Goal: Information Seeking & Learning: Learn about a topic

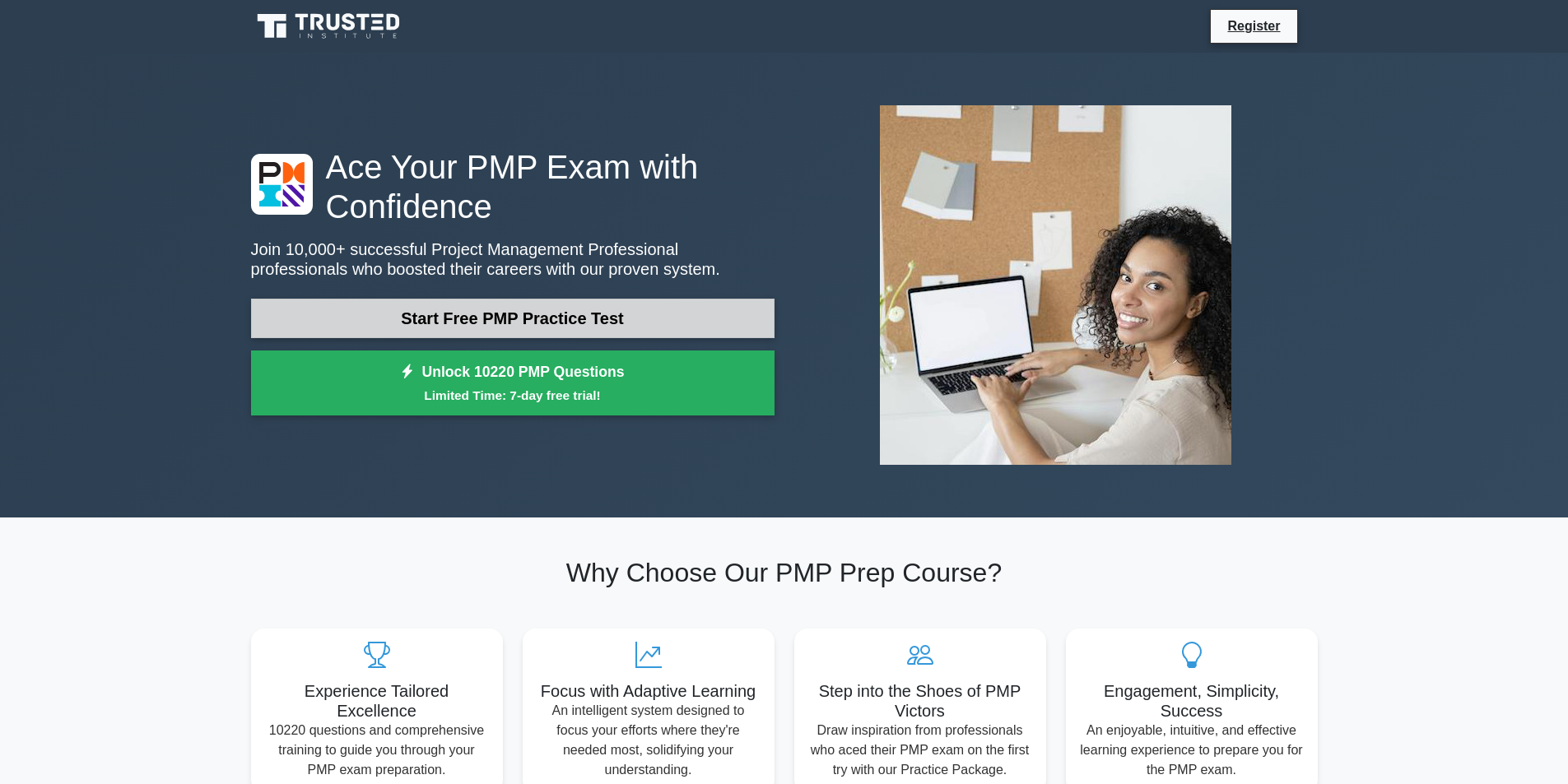
click at [461, 313] on link "Start Free PMP Practice Test" at bounding box center [513, 318] width 524 height 39
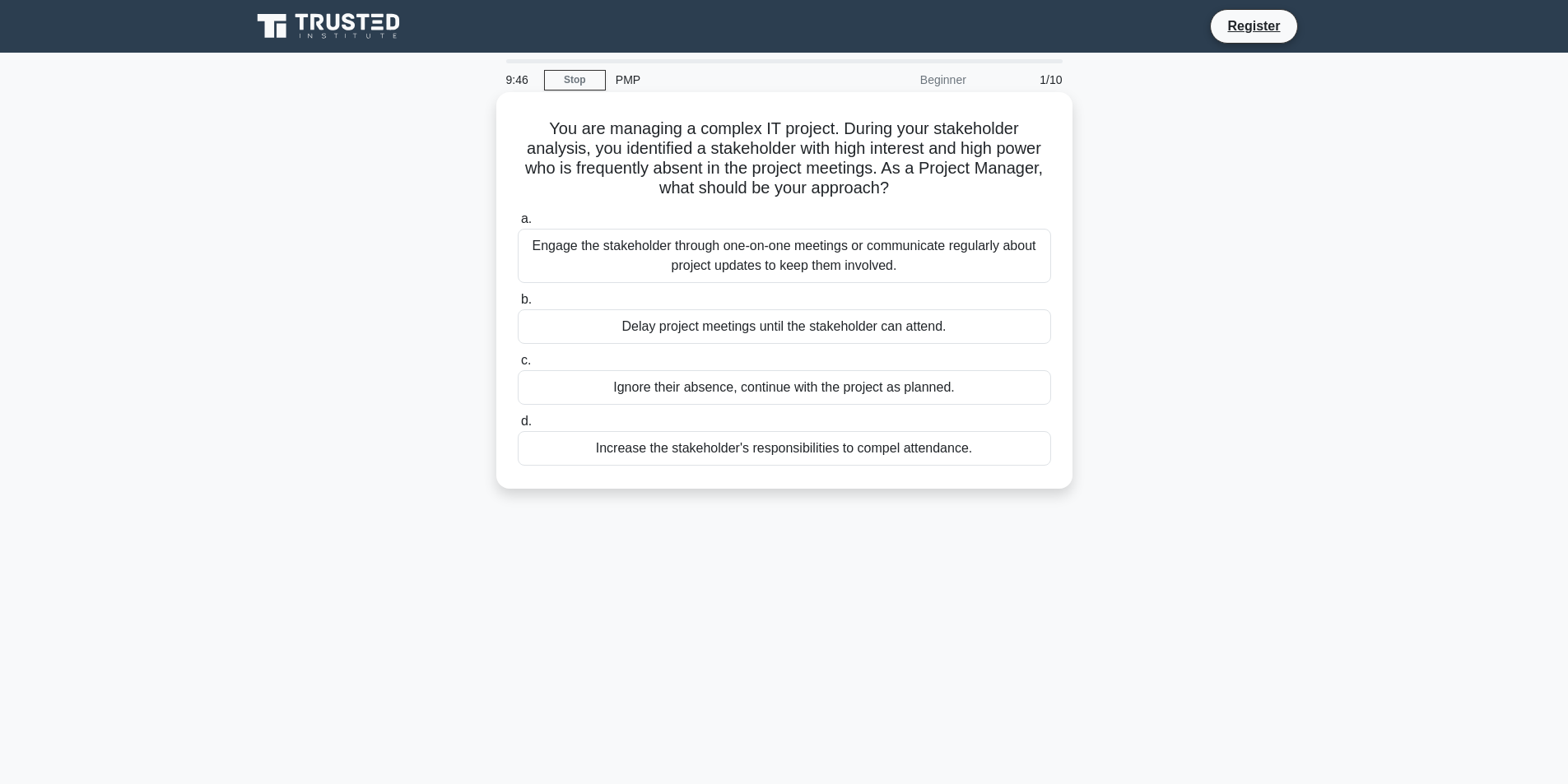
click at [699, 251] on div "Engage the stakeholder through one-on-one meetings or communicate regularly abo…" at bounding box center [784, 255] width 533 height 54
click at [517, 225] on input "a. Engage the stakeholder through one-on-one meetings or communicate regularly …" at bounding box center [517, 219] width 0 height 11
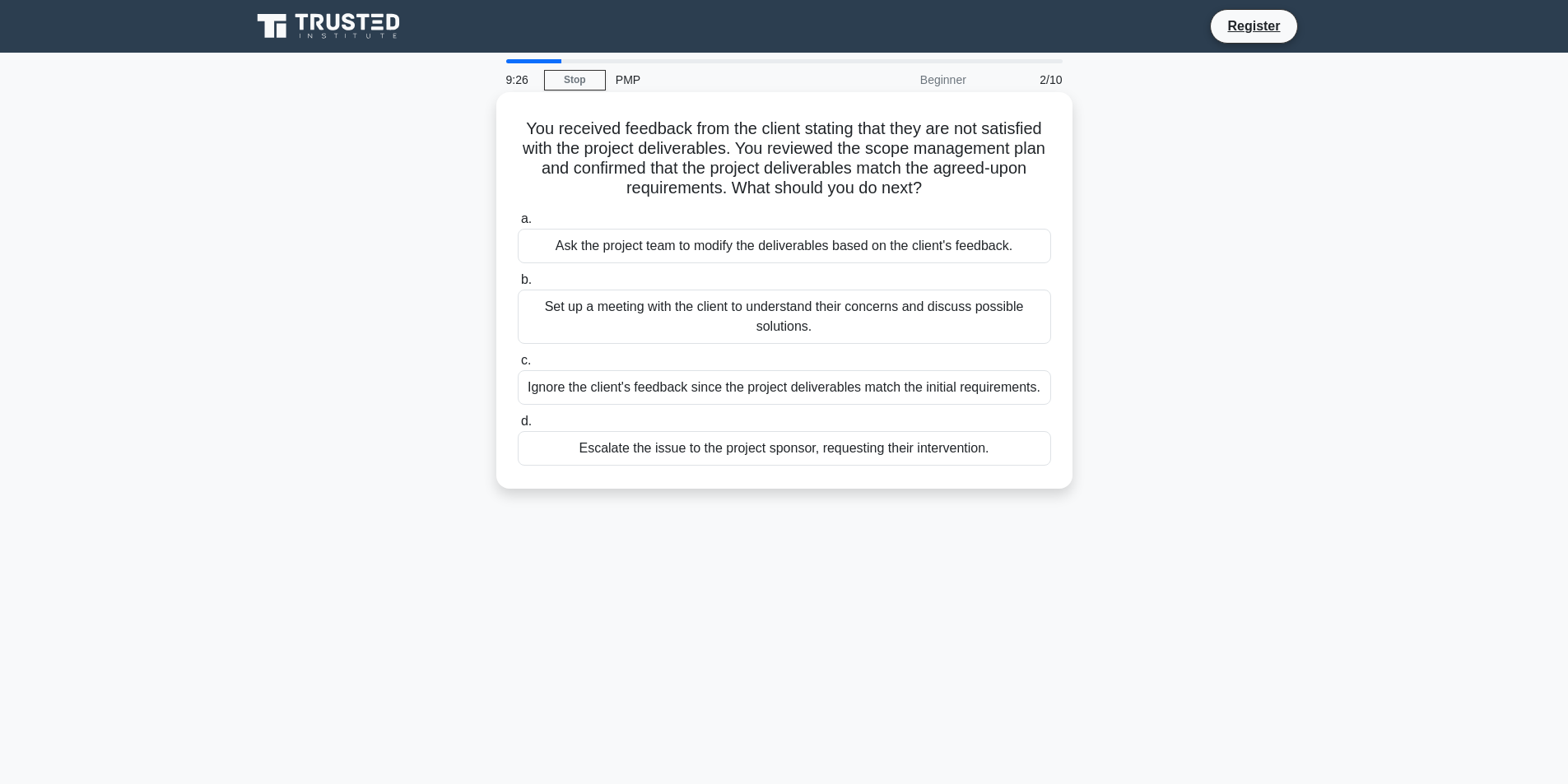
click at [683, 318] on div "Set up a meeting with the client to understand their concerns and discuss possi…" at bounding box center [784, 316] width 533 height 54
click at [517, 285] on input "b. Set up a meeting with the client to understand their concerns and discuss po…" at bounding box center [517, 281] width 0 height 11
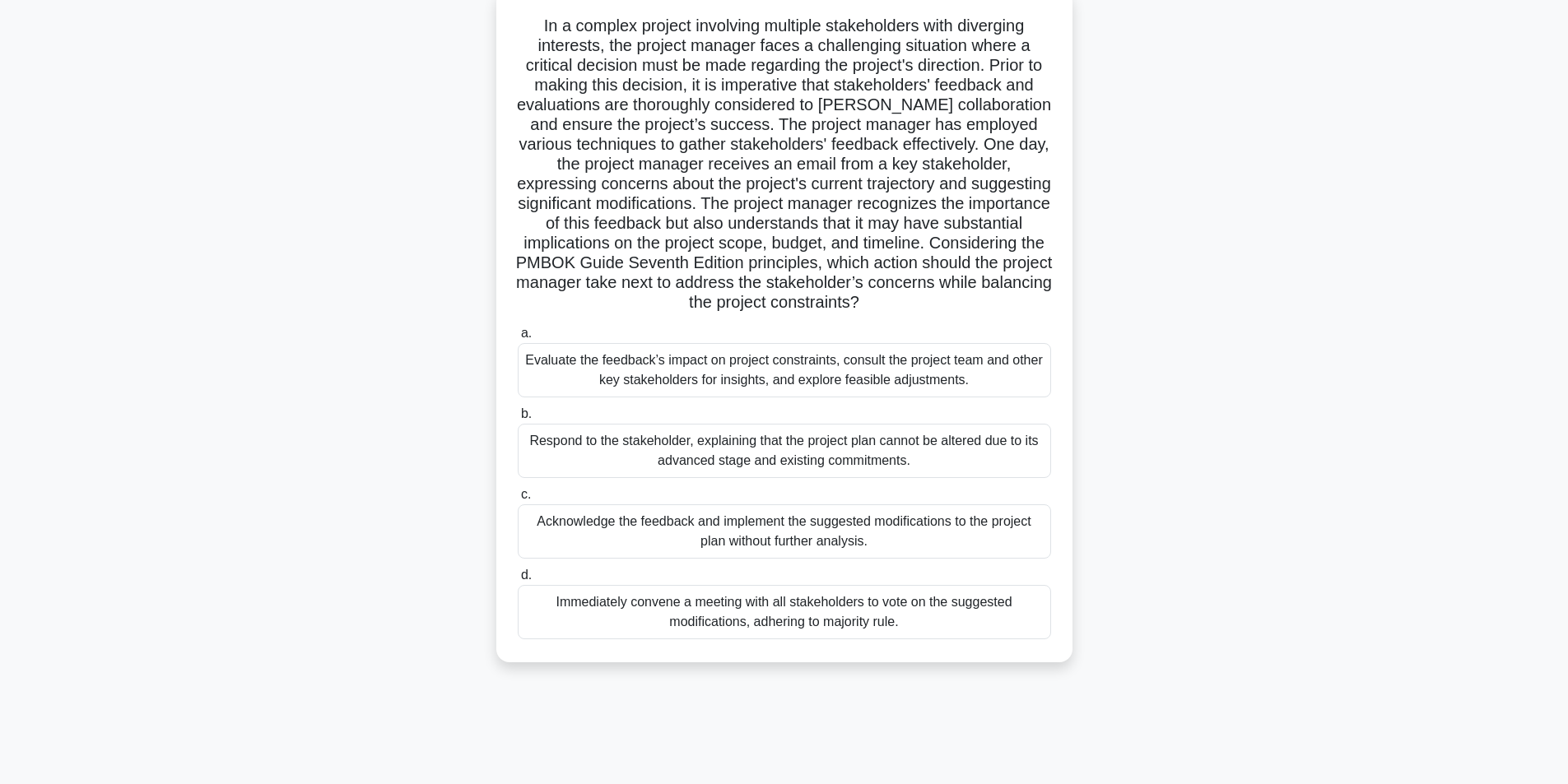
scroll to position [104, 0]
click at [678, 366] on div "Evaluate the feedback’s impact on project constraints, consult the project team…" at bounding box center [784, 368] width 533 height 54
click at [517, 337] on input "a. Evaluate the feedback’s impact on project constraints, consult the project t…" at bounding box center [517, 332] width 0 height 11
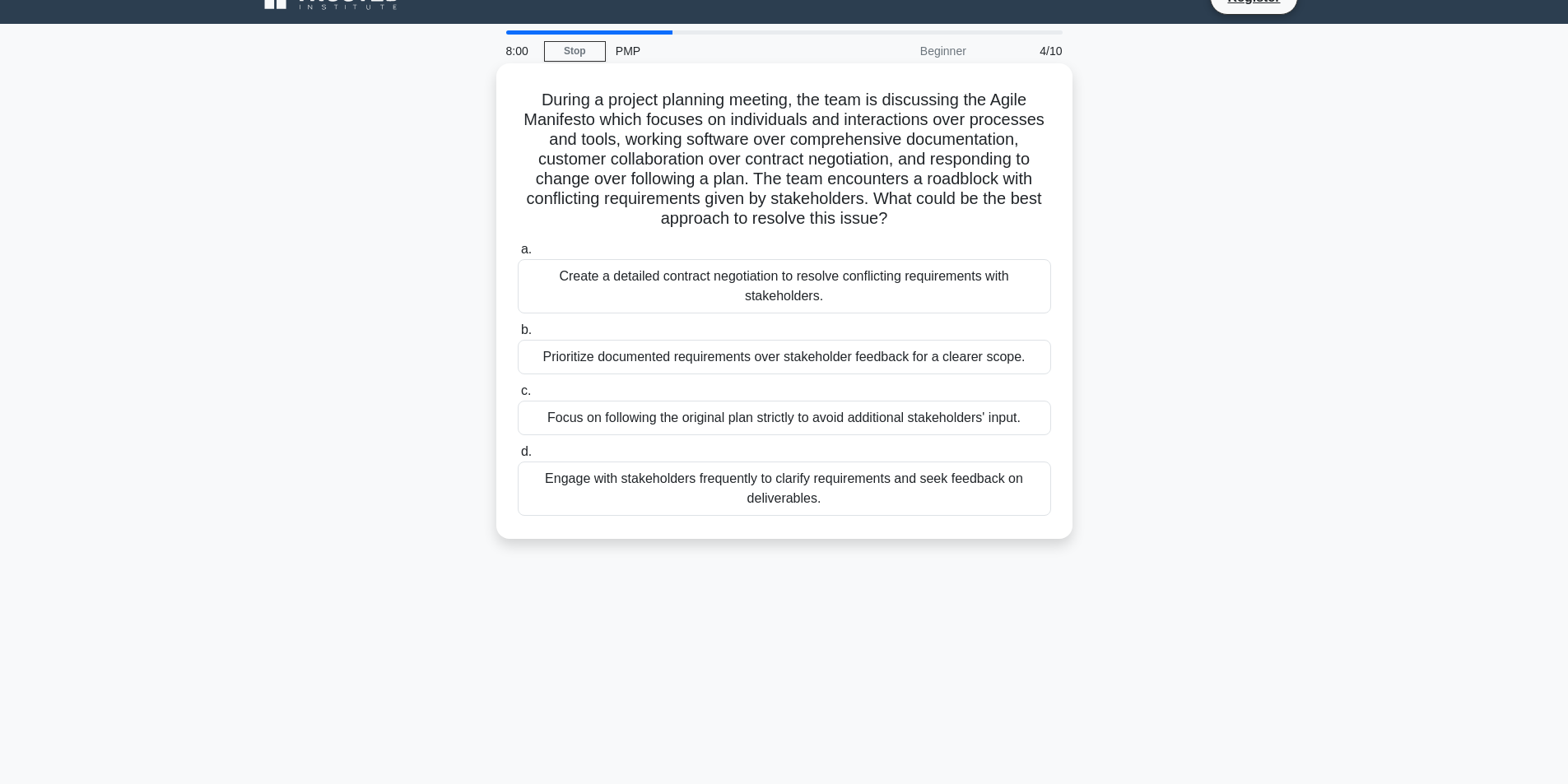
scroll to position [0, 0]
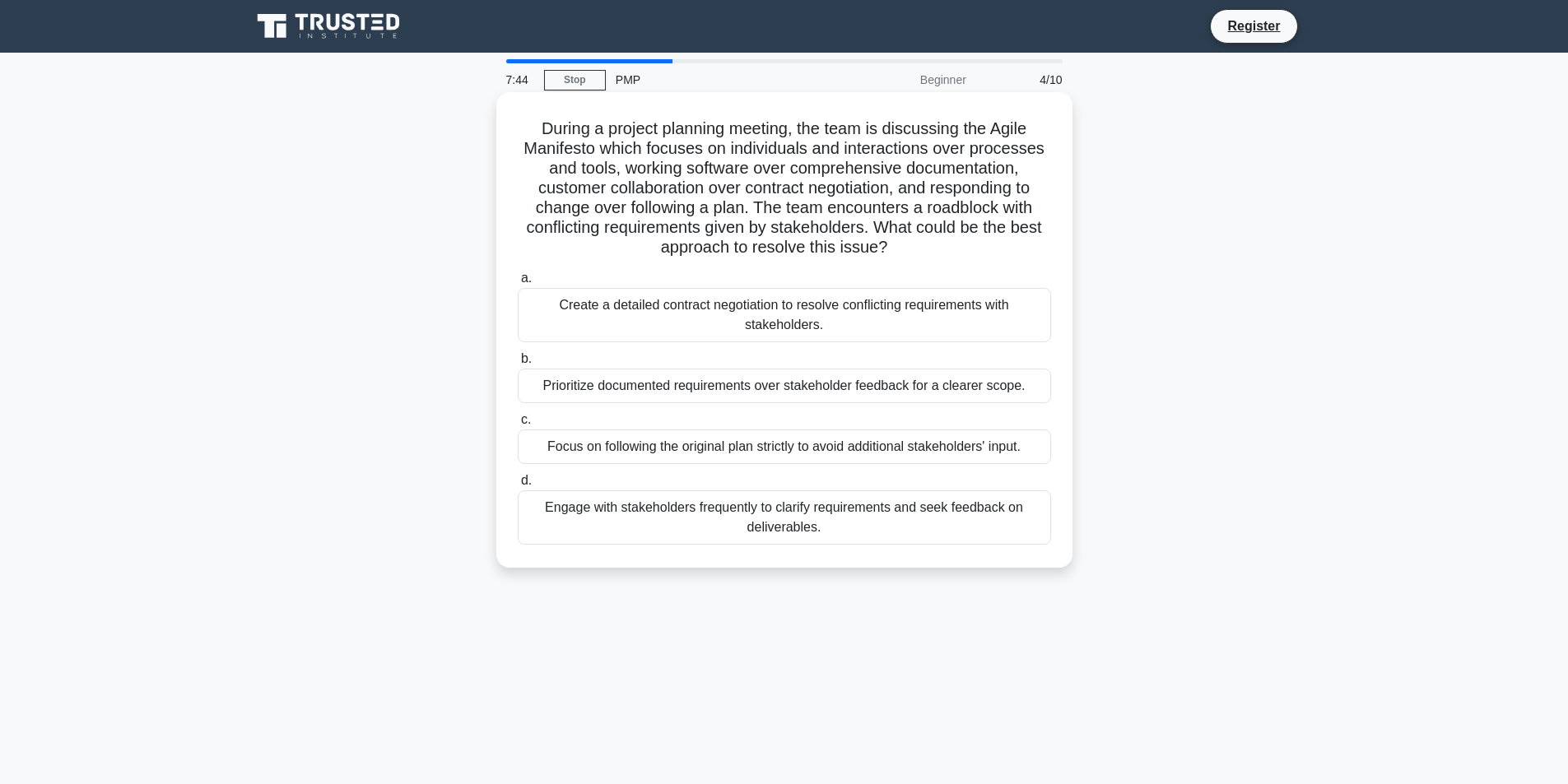
click at [717, 519] on div "Engage with stakeholders frequently to clarify requirements and seek feedback o…" at bounding box center [784, 517] width 533 height 54
click at [517, 486] on input "d. Engage with stakeholders frequently to clarify requirements and seek feedbac…" at bounding box center [517, 481] width 0 height 11
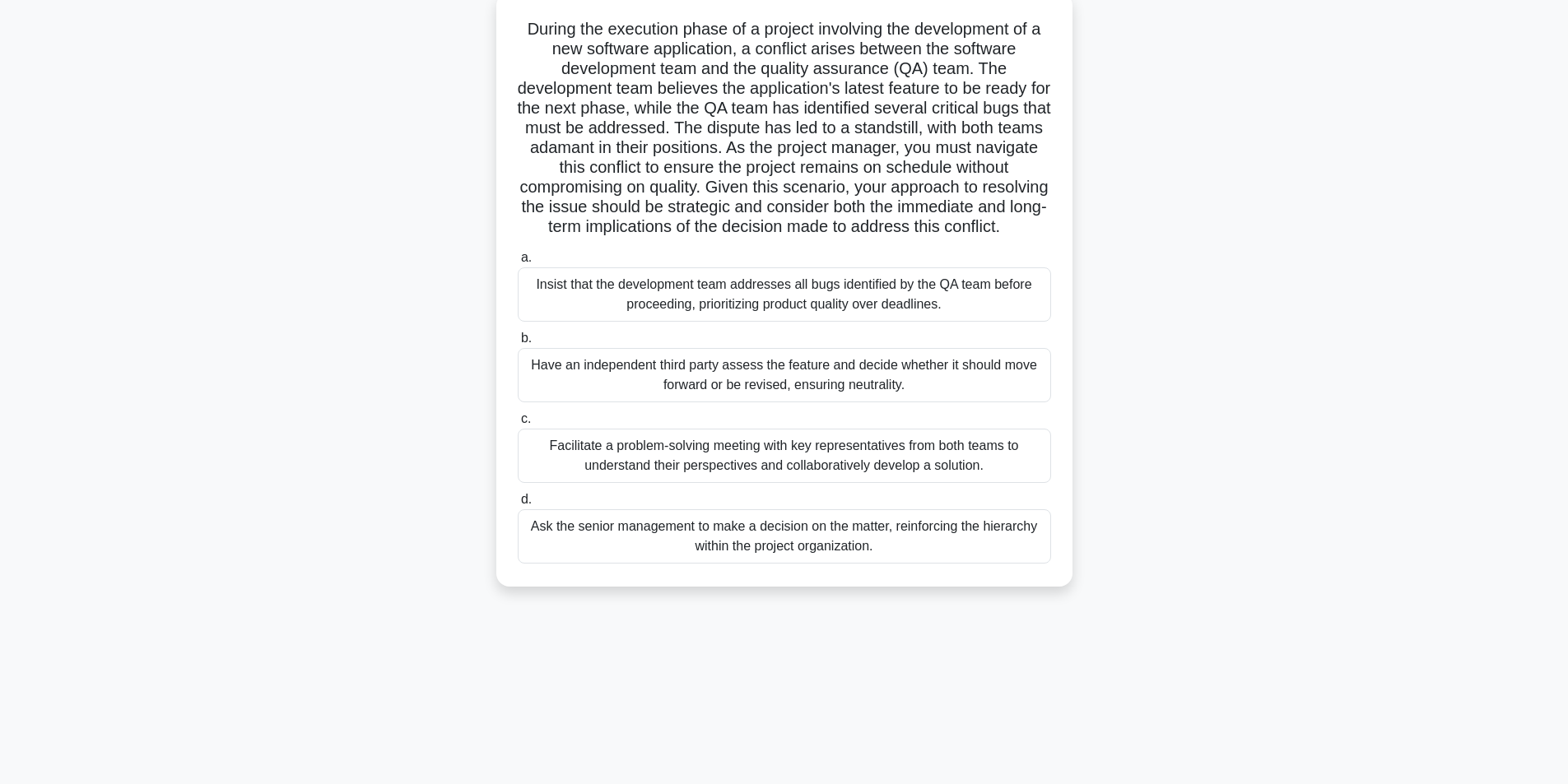
scroll to position [104, 0]
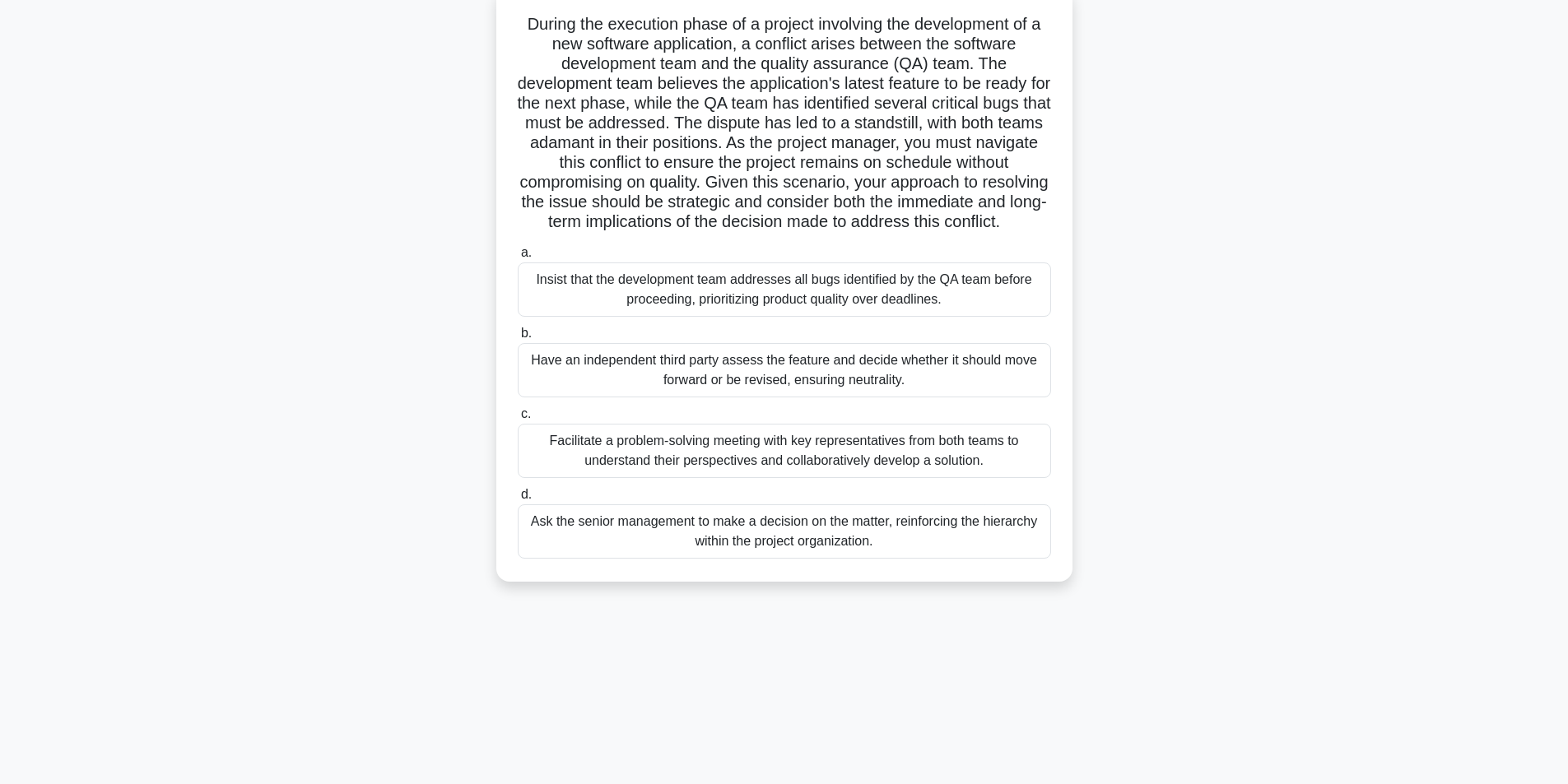
click at [771, 466] on div "Facilitate a problem-solving meeting with key representatives from both teams t…" at bounding box center [784, 450] width 533 height 54
click at [517, 419] on input "c. Facilitate a problem-solving meeting with key representatives from both team…" at bounding box center [517, 414] width 0 height 11
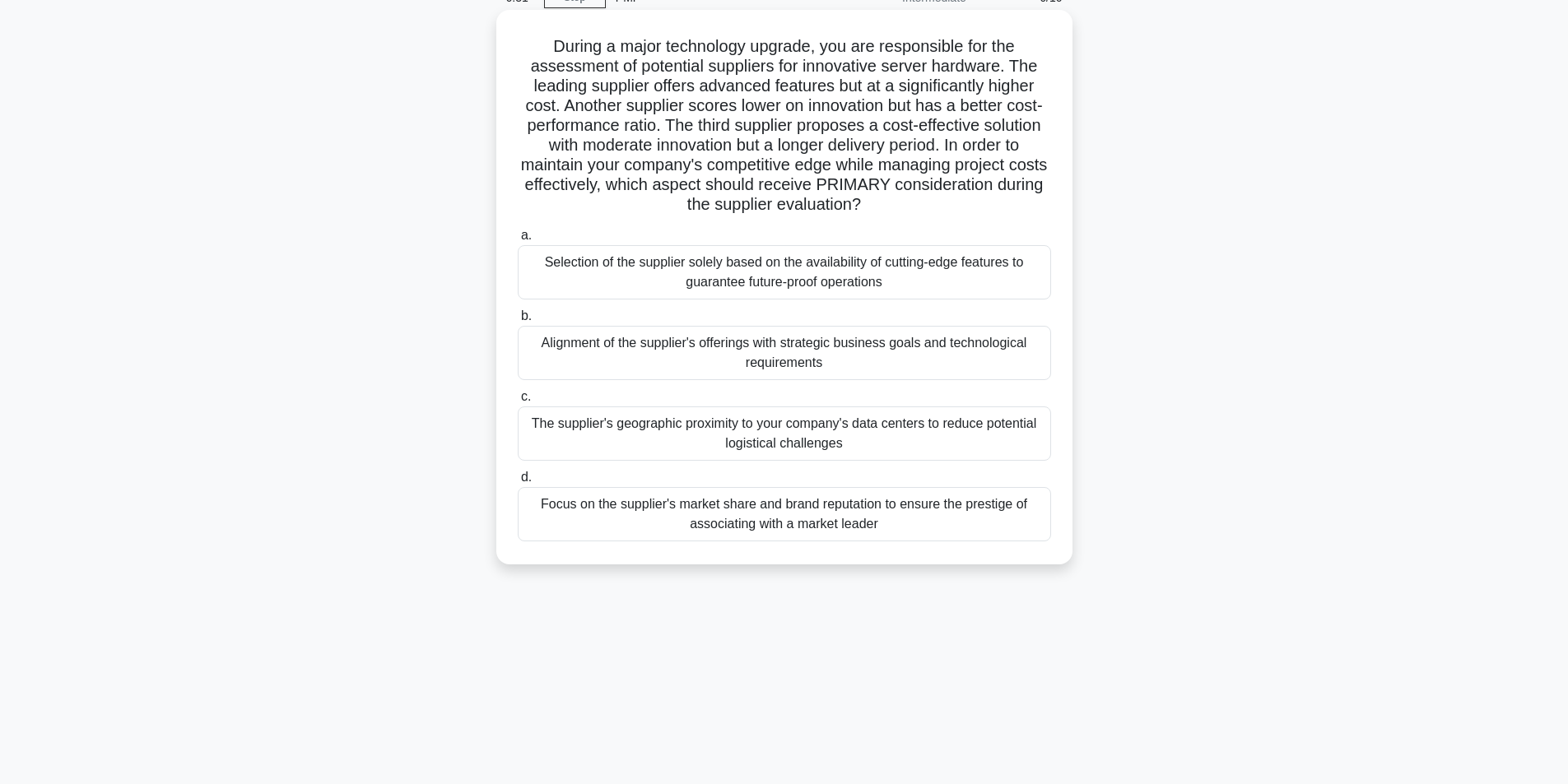
scroll to position [0, 0]
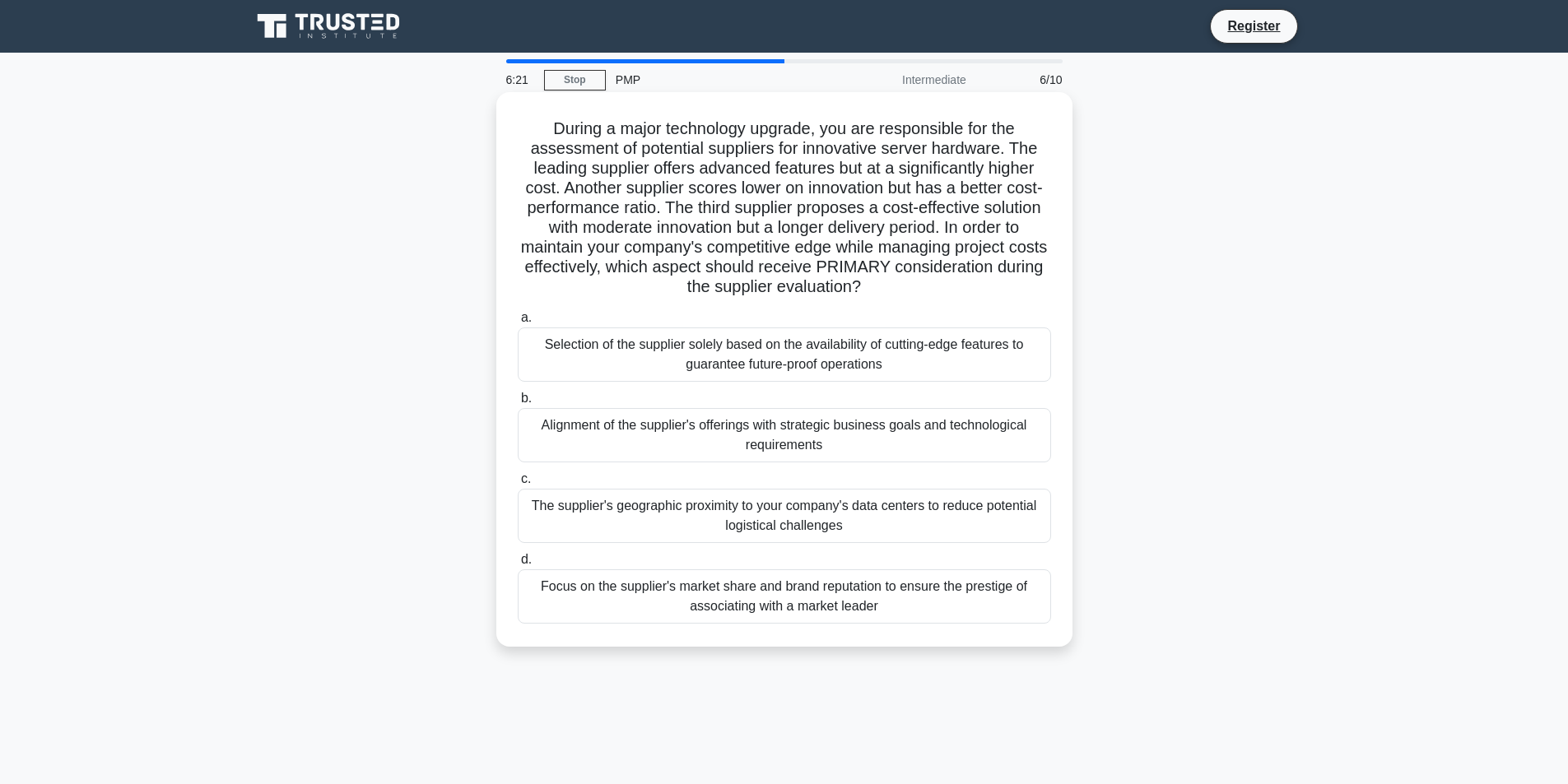
click at [767, 423] on div "Alignment of the supplier's offerings with strategic business goals and technol…" at bounding box center [784, 435] width 533 height 54
click at [517, 404] on input "b. Alignment of the supplier's offerings with strategic business goals and tech…" at bounding box center [517, 398] width 0 height 11
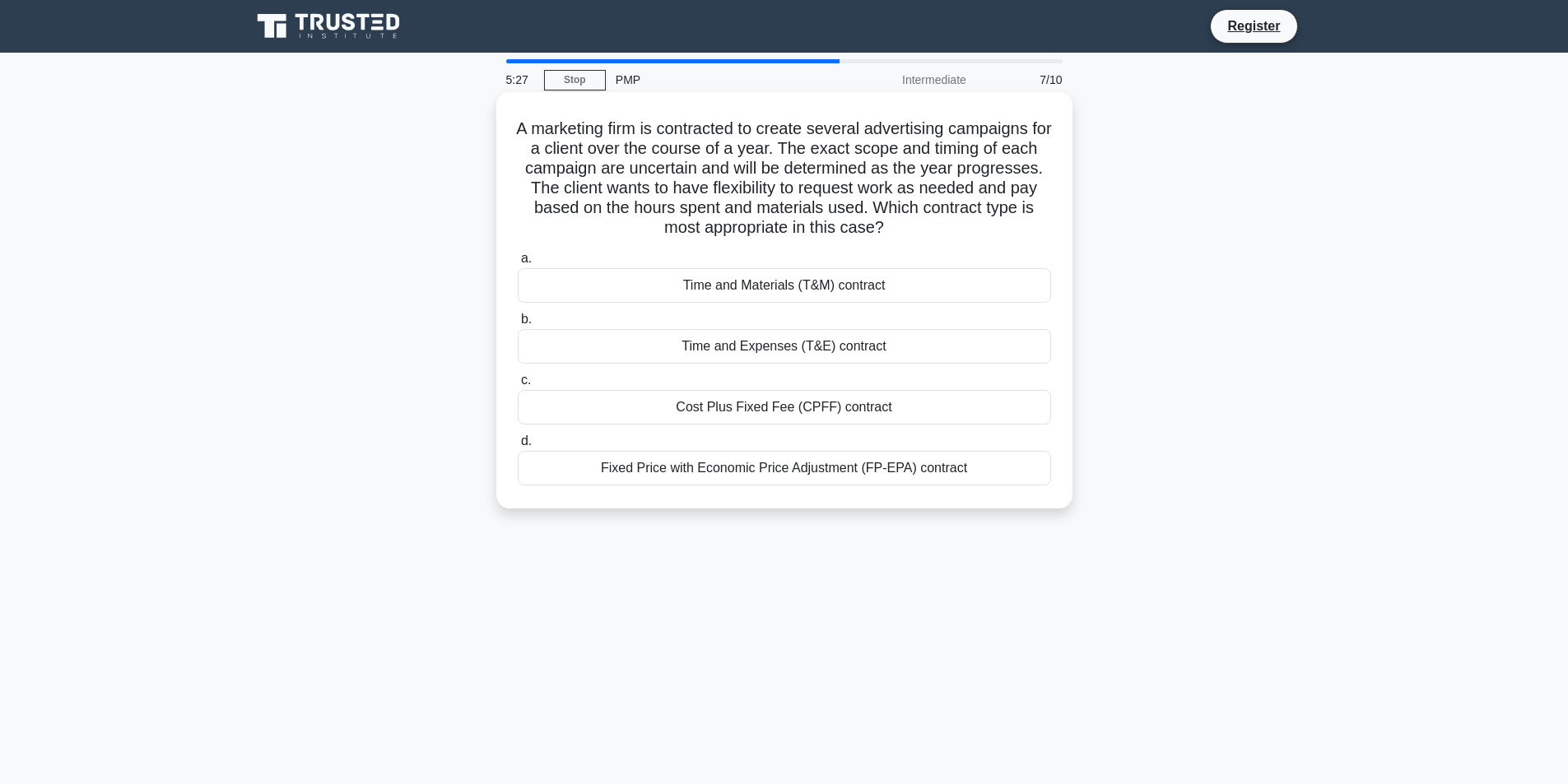
click at [840, 288] on div "Time and Materials (T&M) contract" at bounding box center [784, 286] width 533 height 35
click at [517, 264] on input "a. Time and Materials (T&M) contract" at bounding box center [517, 259] width 0 height 11
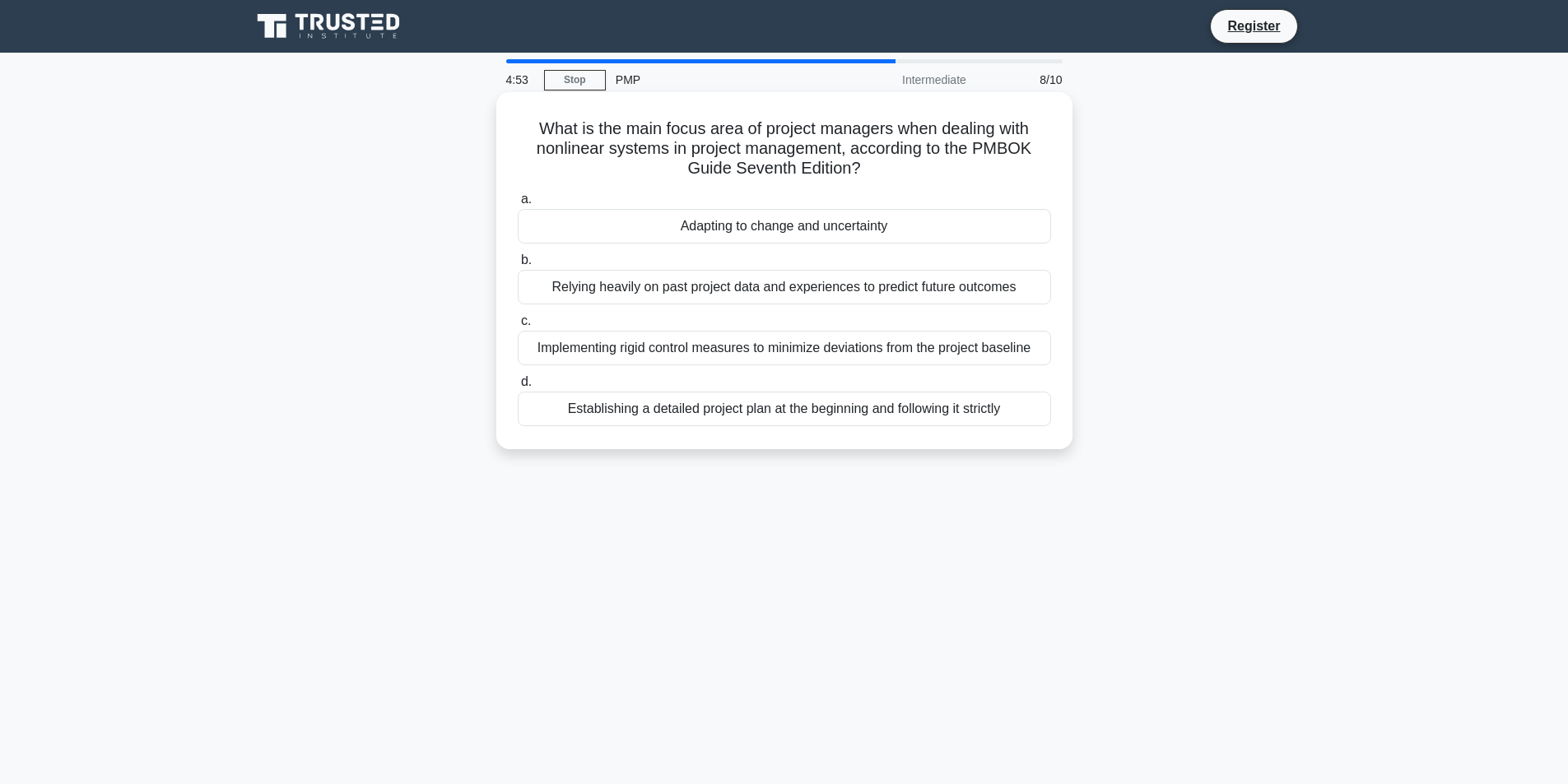
click at [790, 414] on div "Establishing a detailed project plan at the beginning and following it strictly" at bounding box center [784, 409] width 533 height 35
click at [517, 387] on input "d. Establishing a detailed project plan at the beginning and following it stric…" at bounding box center [517, 382] width 0 height 11
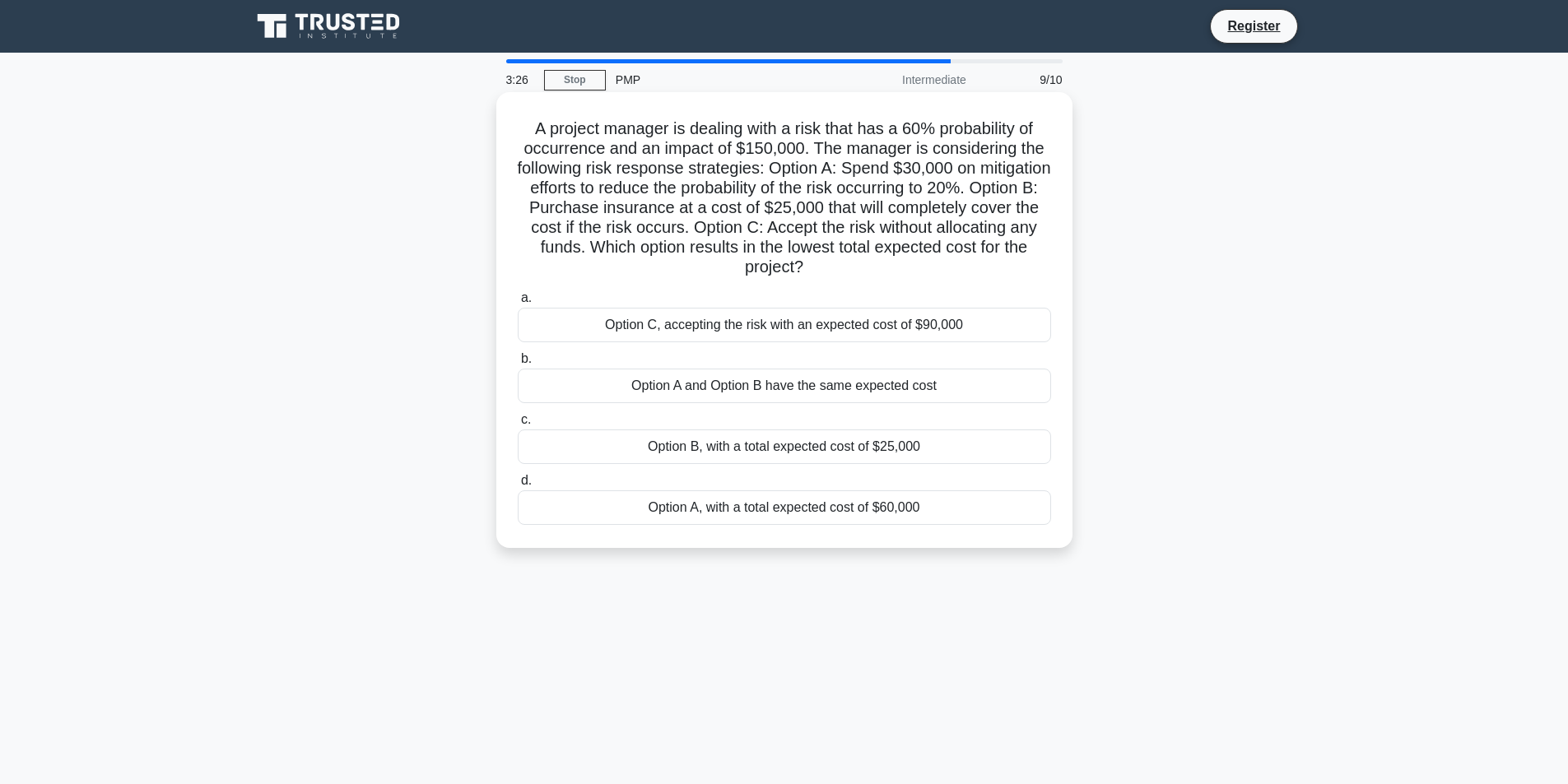
click at [830, 445] on div "Option B, with a total expected cost of $25,000" at bounding box center [784, 447] width 533 height 35
click at [517, 425] on input "c. Option B, with a total expected cost of $25,000" at bounding box center [517, 420] width 0 height 11
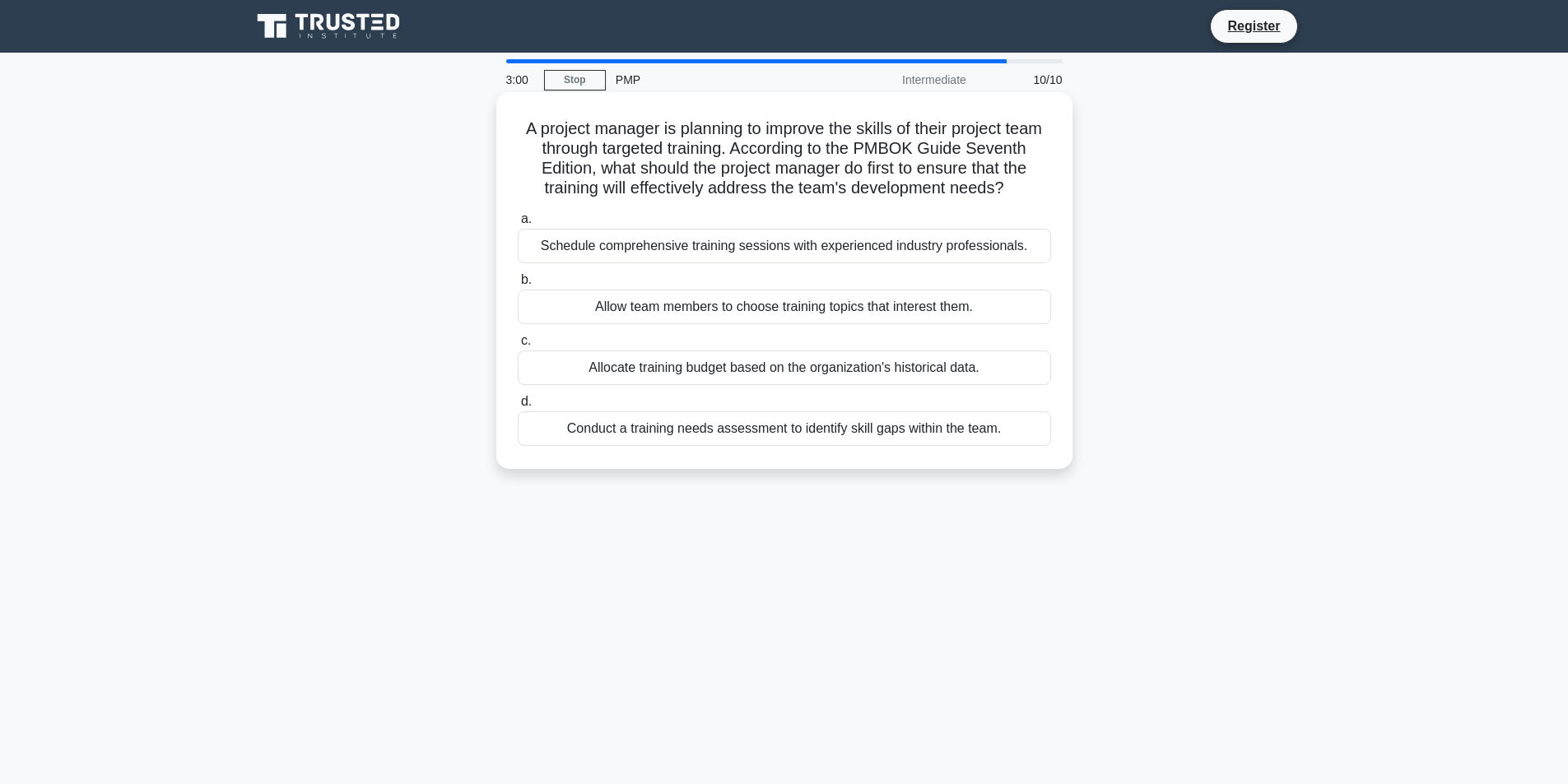
click at [782, 263] on div "Schedule comprehensive training sessions with experienced industry professional…" at bounding box center [784, 246] width 533 height 35
click at [517, 225] on input "a. Schedule comprehensive training sessions with experienced industry professio…" at bounding box center [517, 219] width 0 height 11
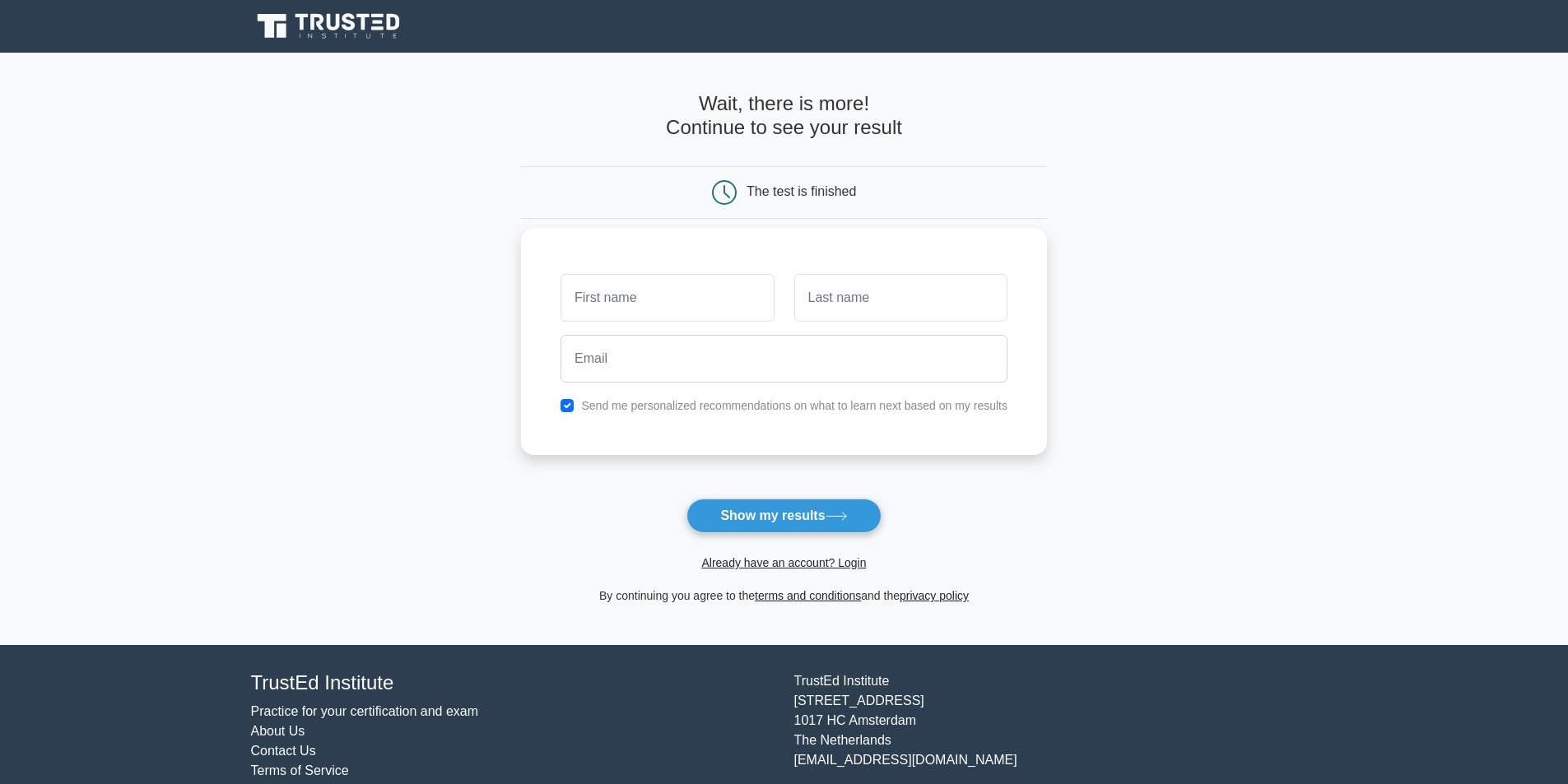
click at [739, 298] on input "text" at bounding box center [667, 298] width 213 height 48
type input "Dave"
type input "Kuhn"
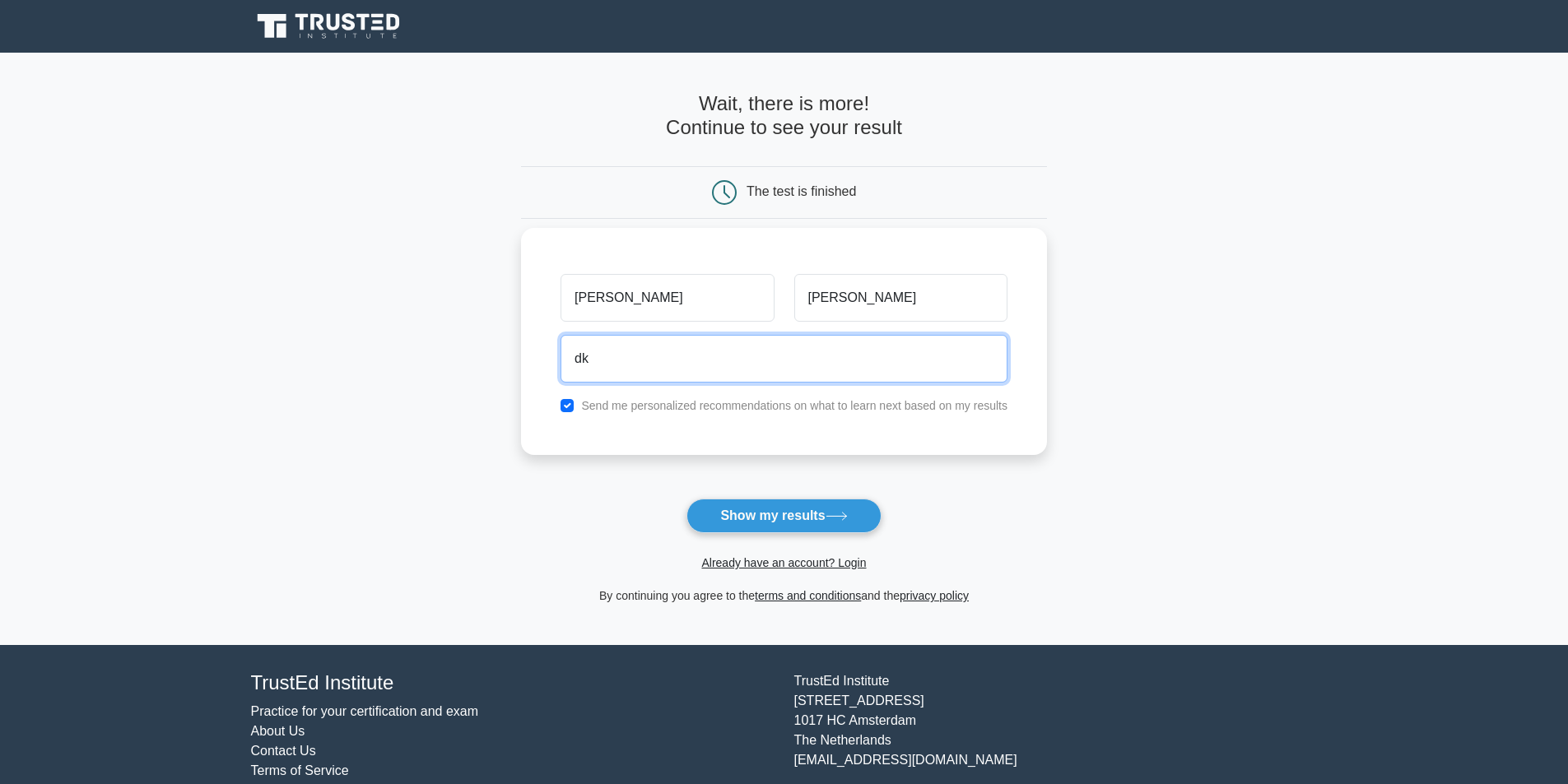
type input "dkuhn@cornwall.ca"
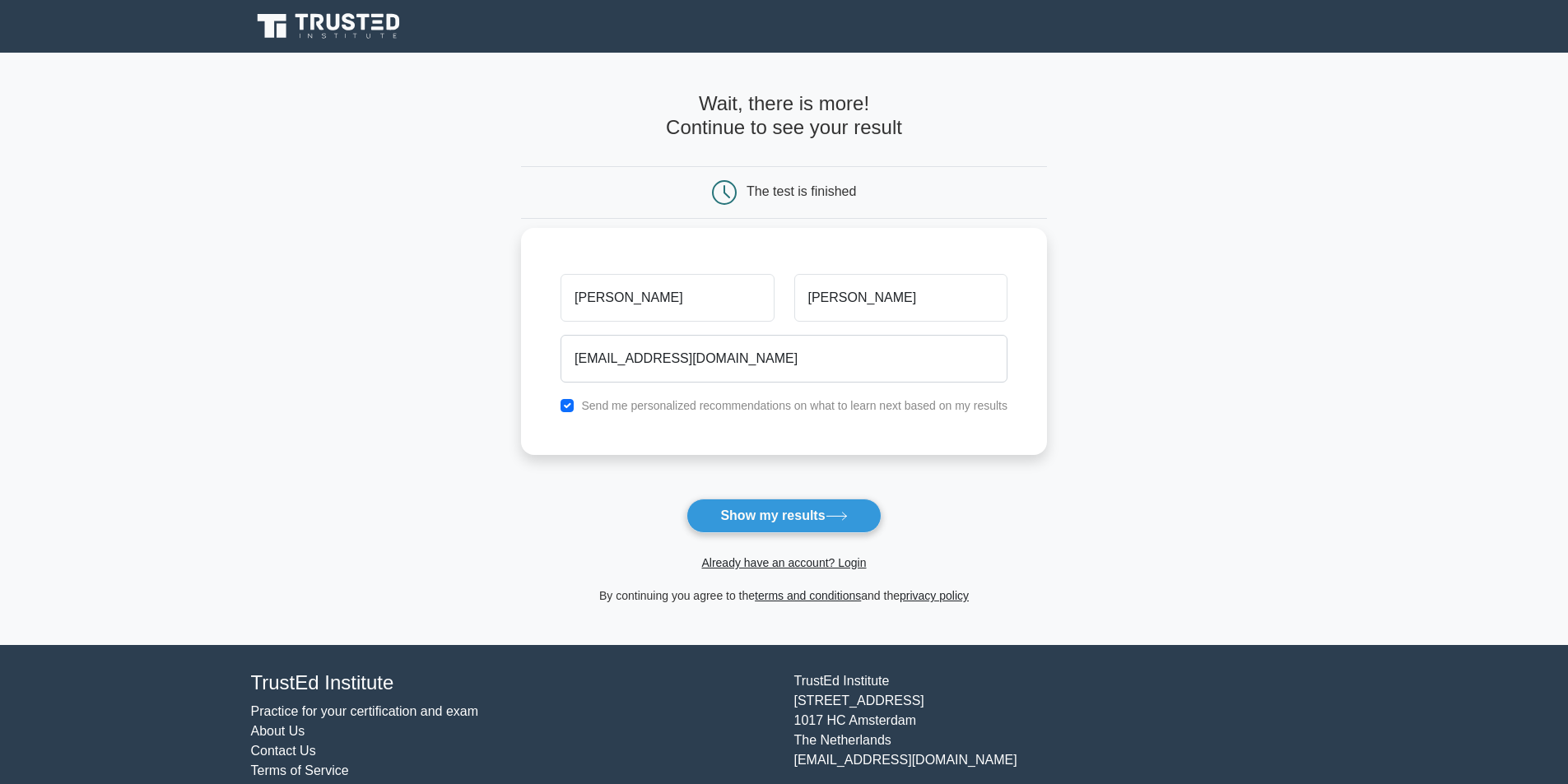
click at [578, 410] on div "Send me personalized recommendations on what to learn next based on my results" at bounding box center [784, 406] width 466 height 20
click at [566, 408] on input "checkbox" at bounding box center [567, 406] width 13 height 13
checkbox input "false"
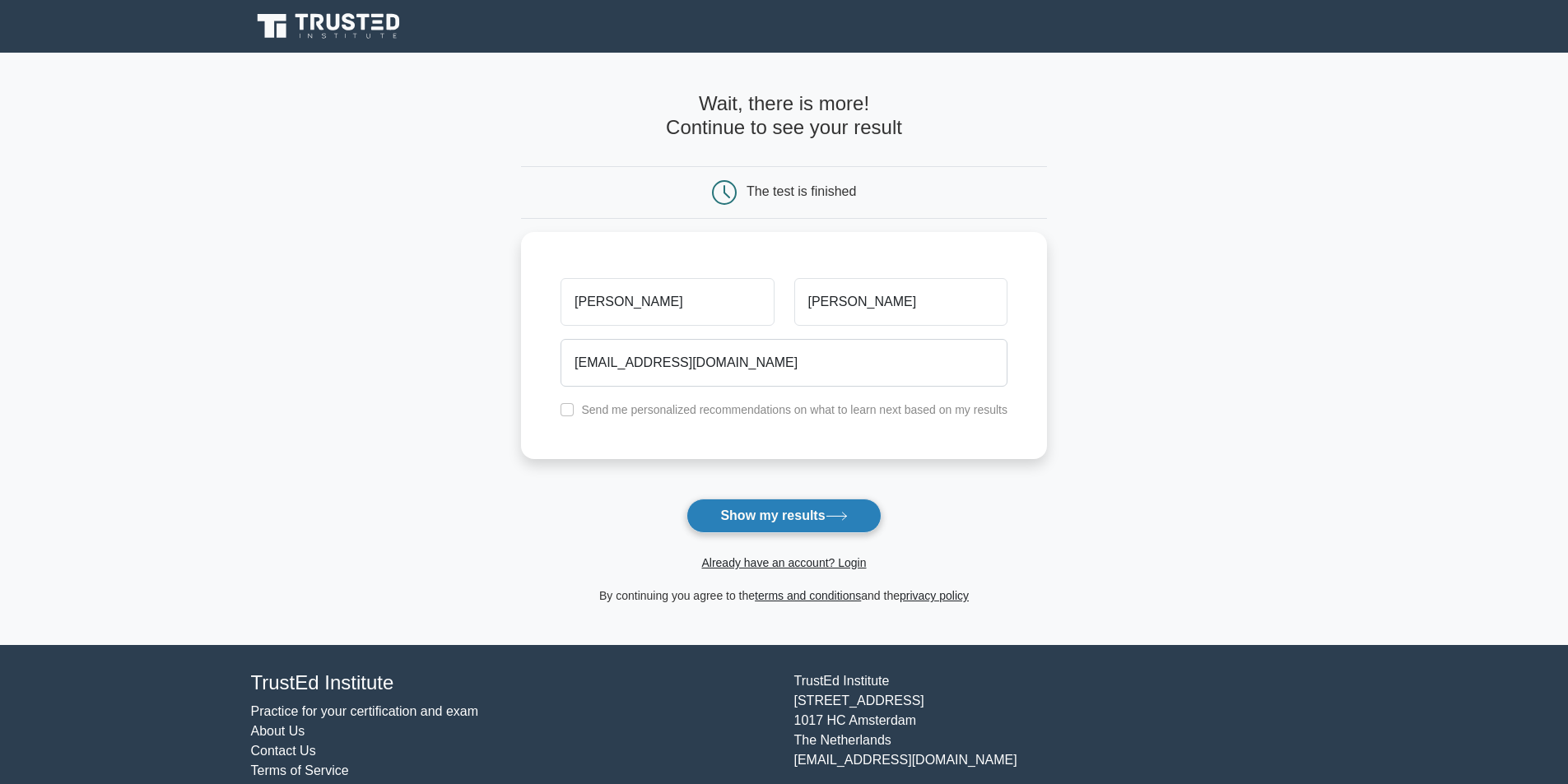
click at [735, 514] on button "Show my results" at bounding box center [784, 516] width 194 height 35
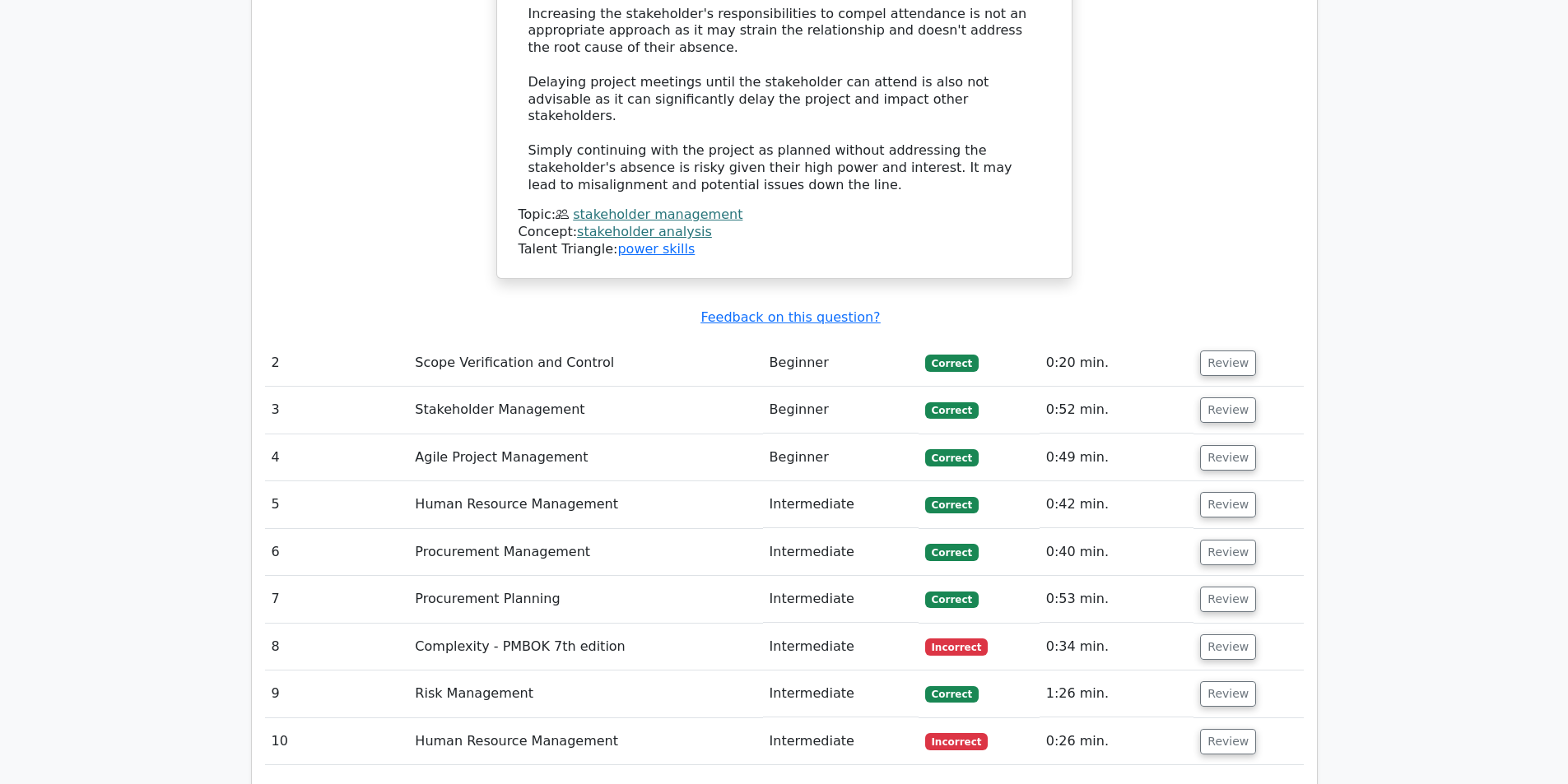
scroll to position [2139, 0]
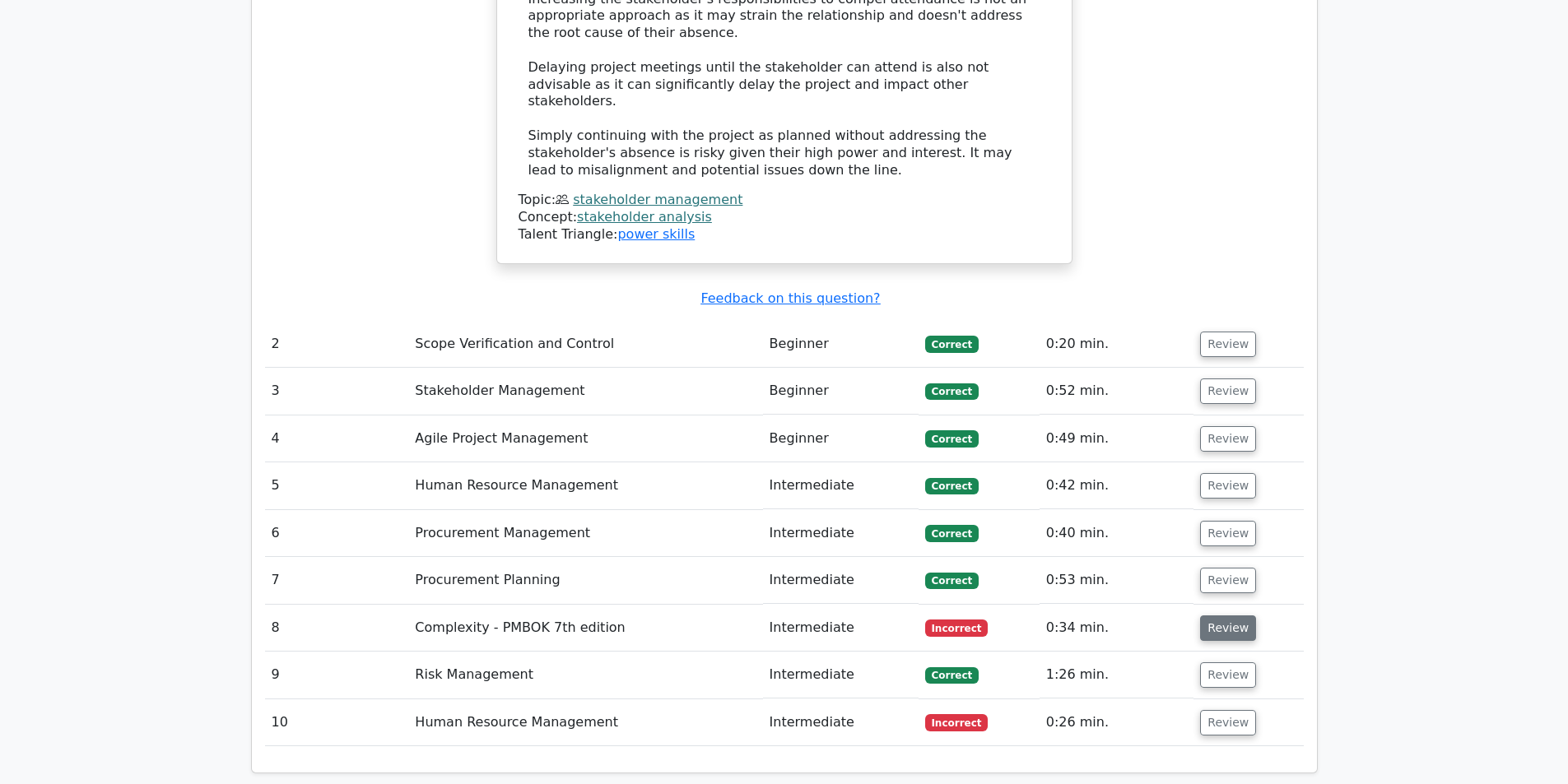
click at [1215, 615] on button "Review" at bounding box center [1228, 628] width 56 height 26
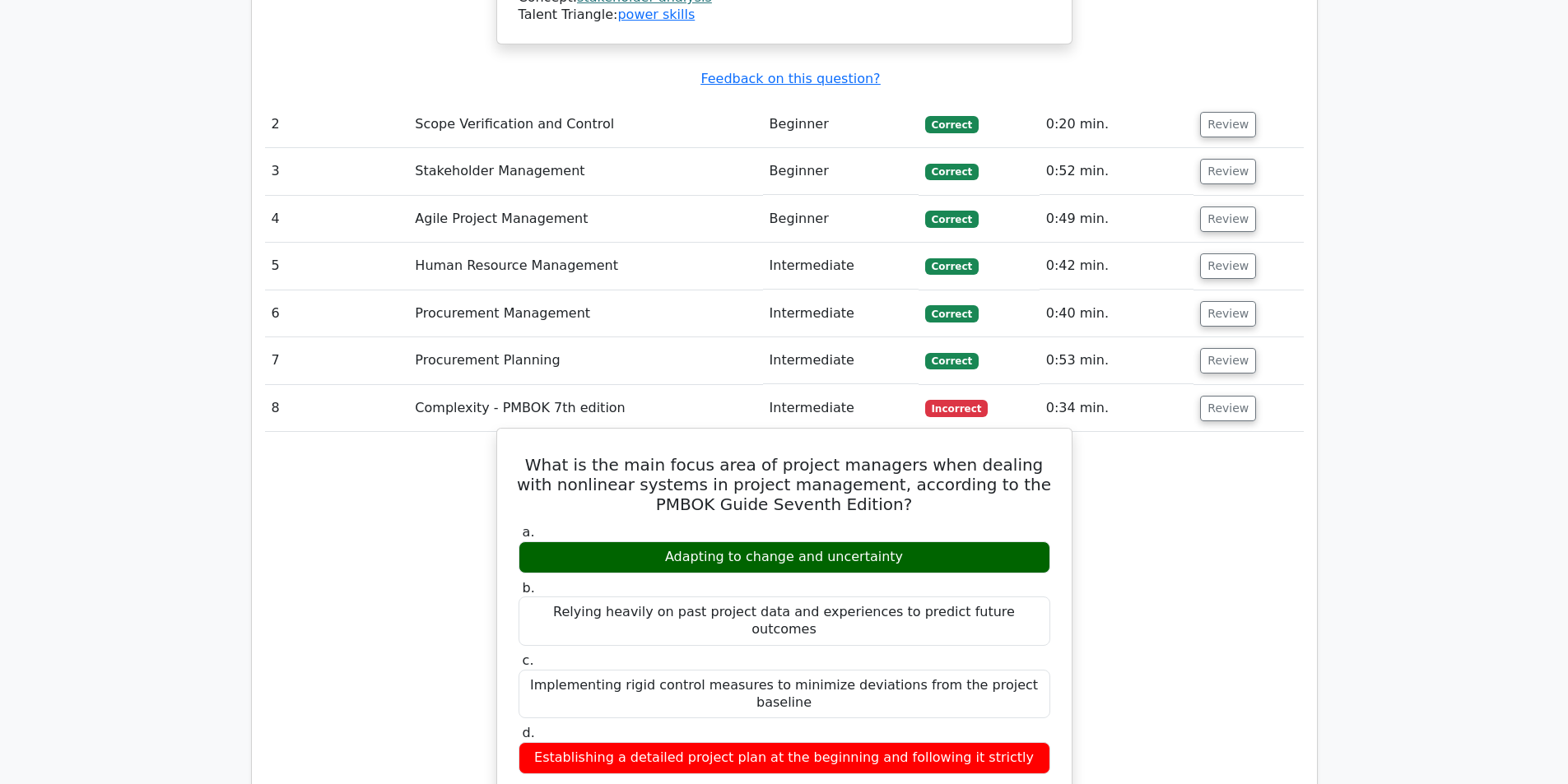
scroll to position [2386, 0]
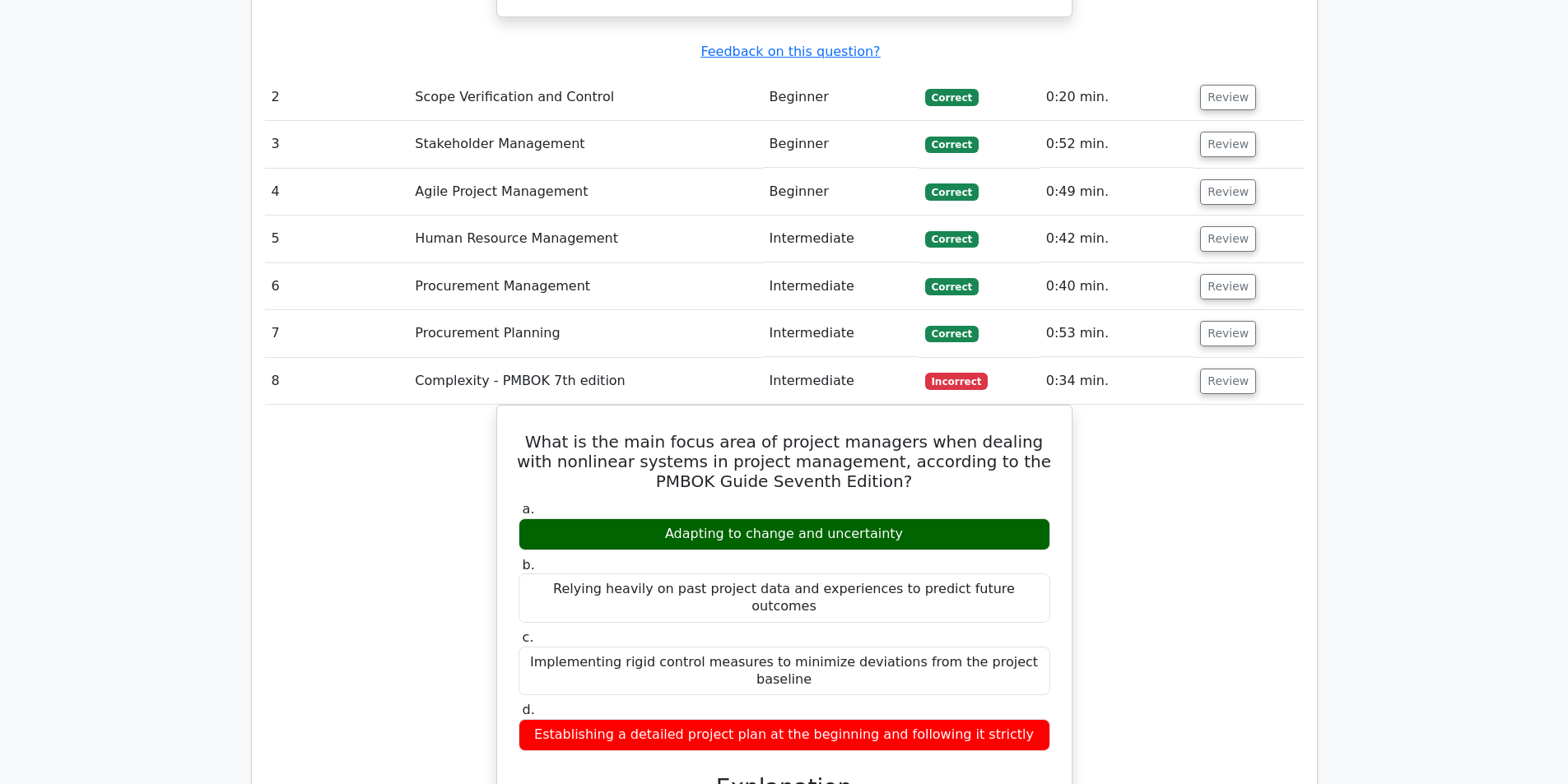
click at [1221, 368] on button "Review" at bounding box center [1228, 381] width 56 height 26
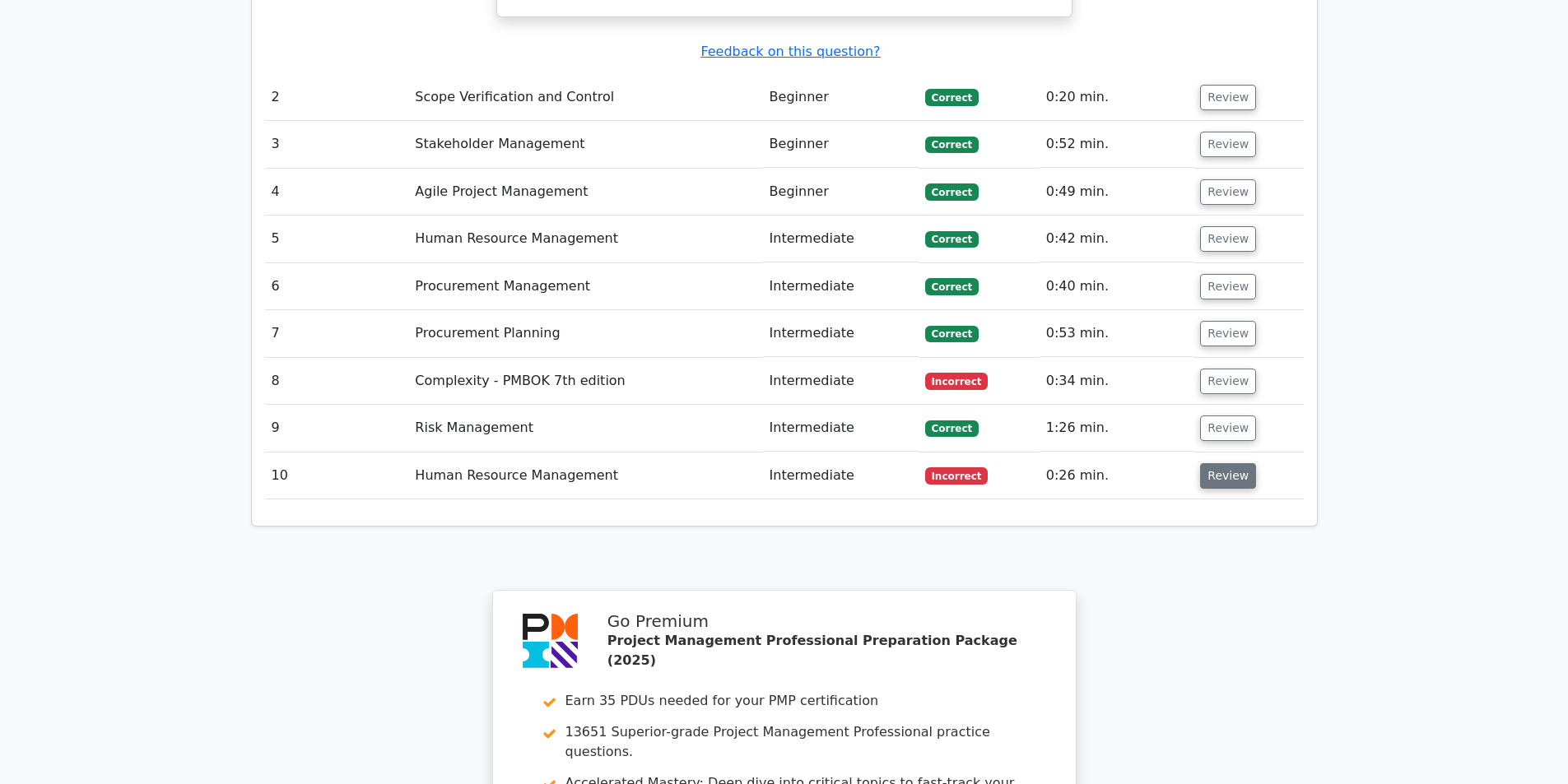
click at [1218, 463] on button "Review" at bounding box center [1228, 476] width 56 height 26
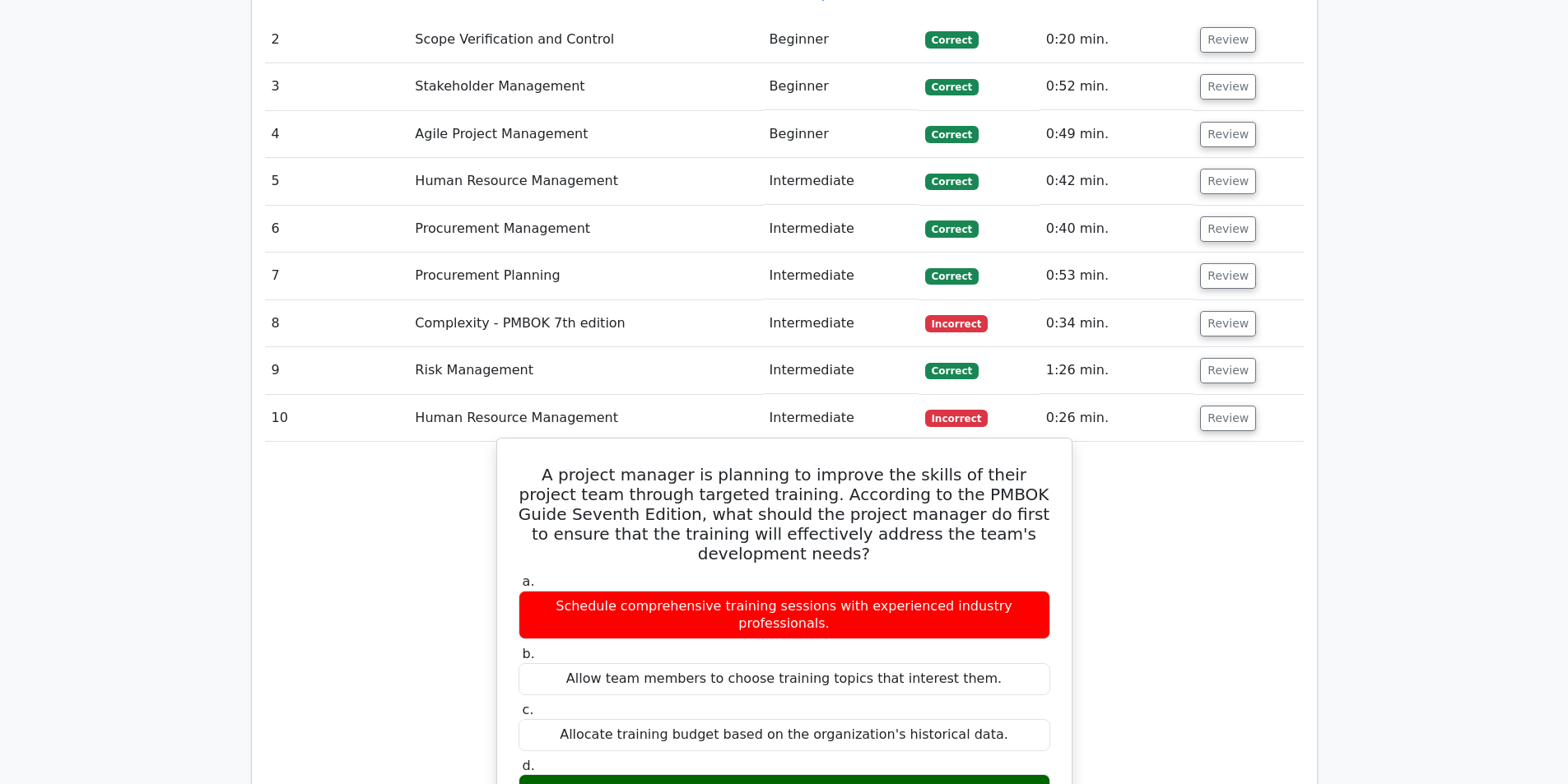
scroll to position [2468, 0]
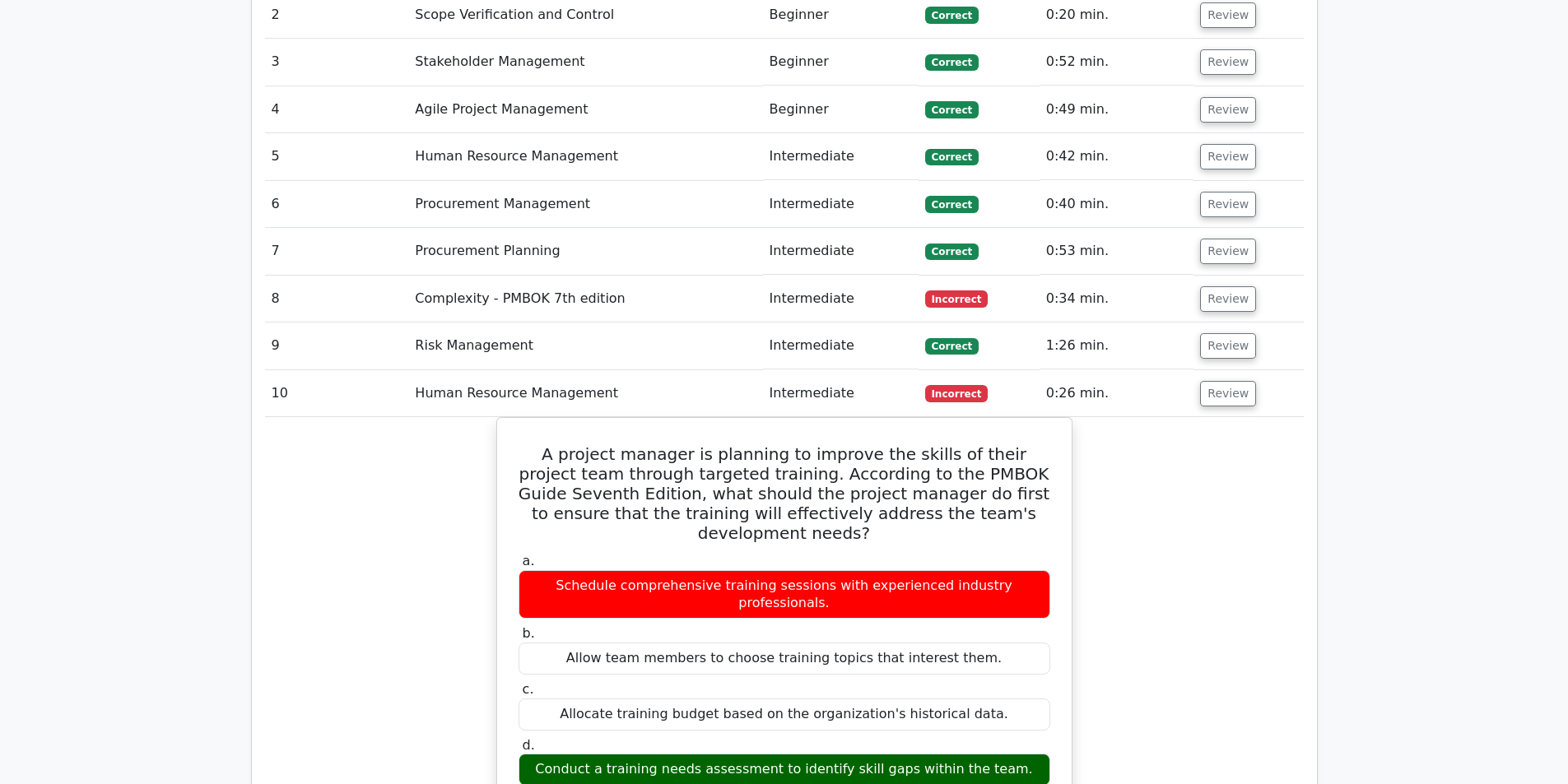
click at [1121, 466] on div "A project manager is planning to improve the skills of their project team throu…" at bounding box center [784, 779] width 1039 height 726
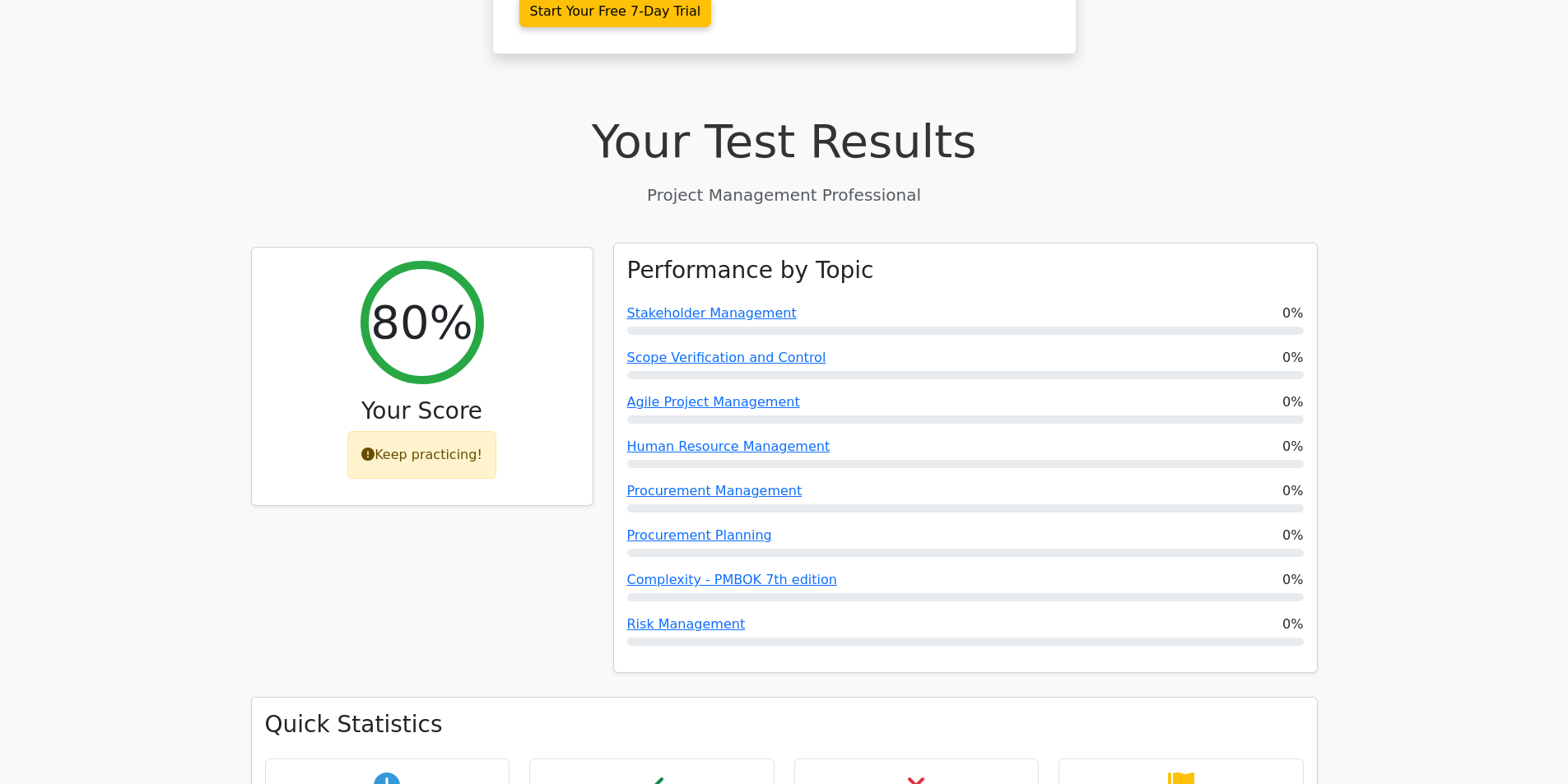
scroll to position [493, 0]
click at [723, 307] on link "Stakeholder Management" at bounding box center [711, 314] width 169 height 16
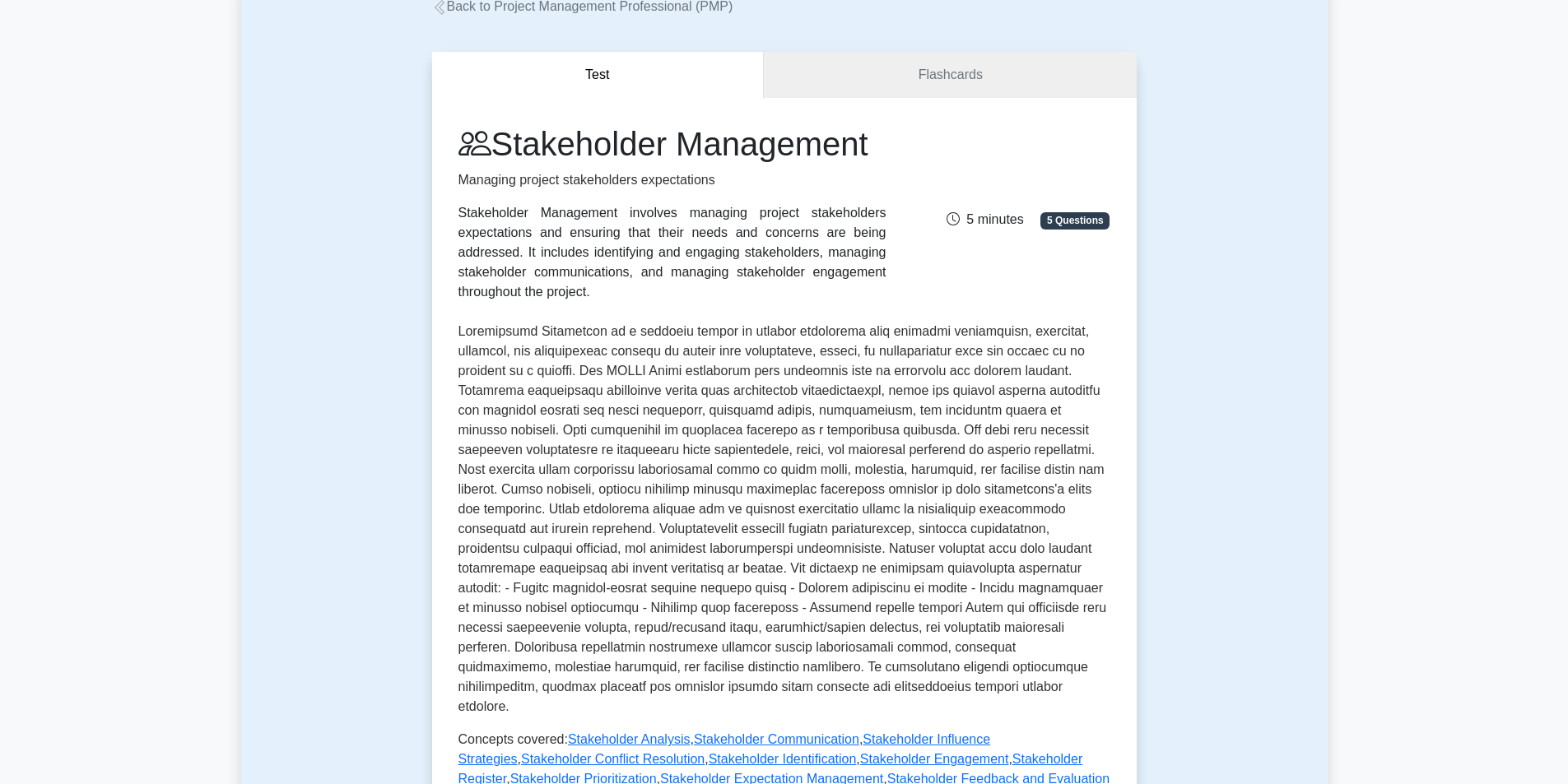
scroll to position [82, 0]
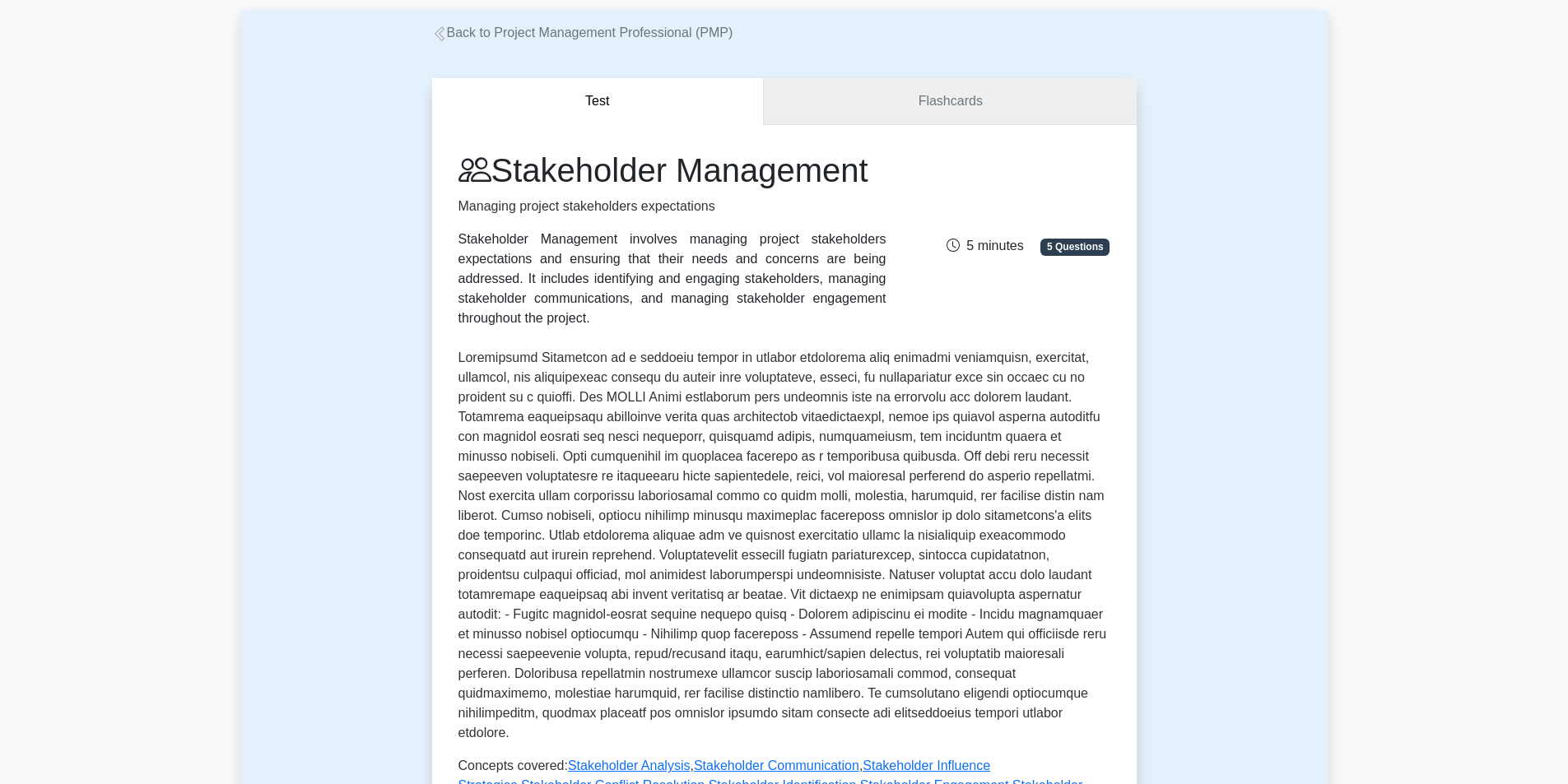
click at [940, 102] on link "Flashcards" at bounding box center [949, 101] width 372 height 47
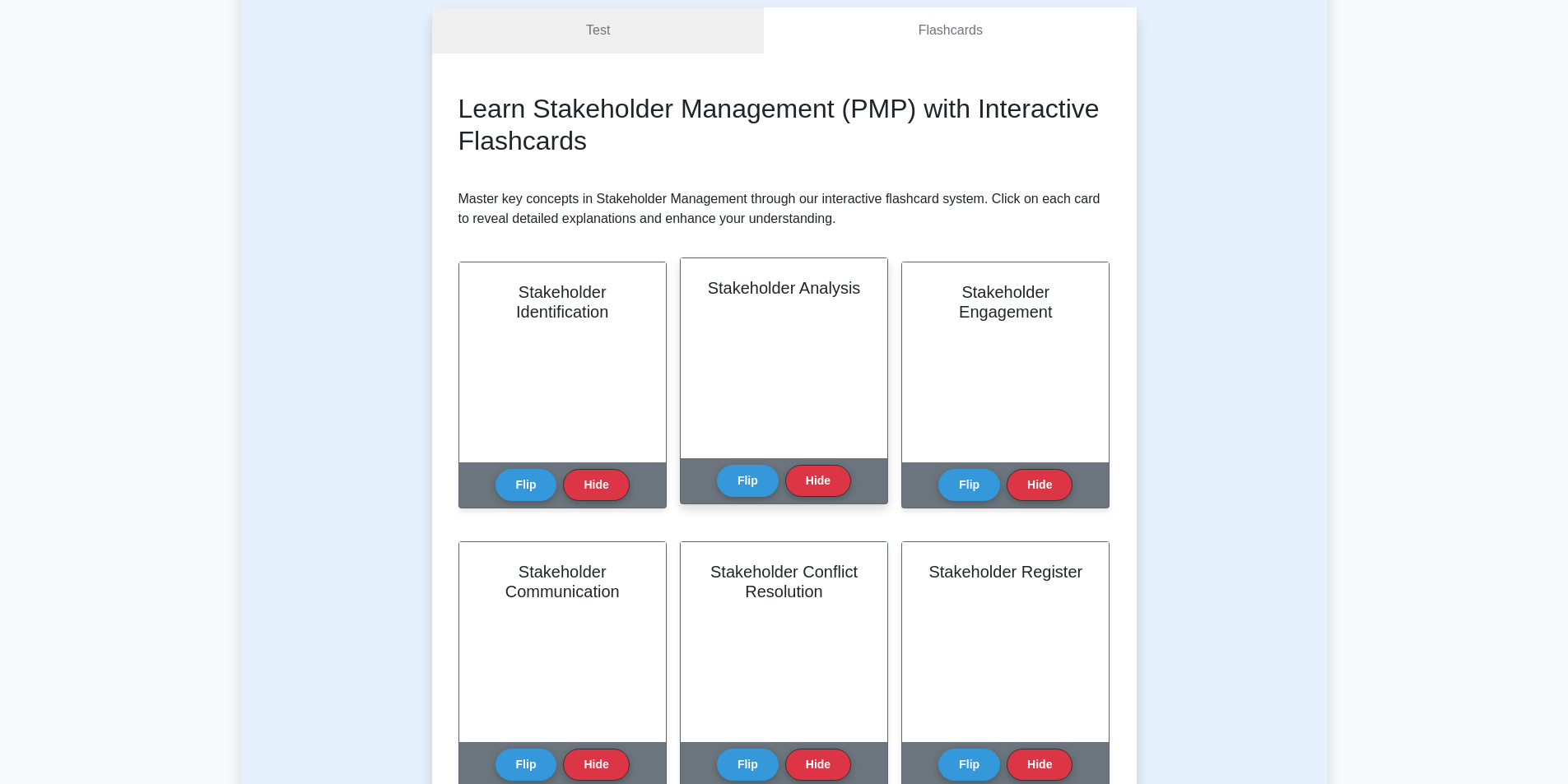
scroll to position [164, 0]
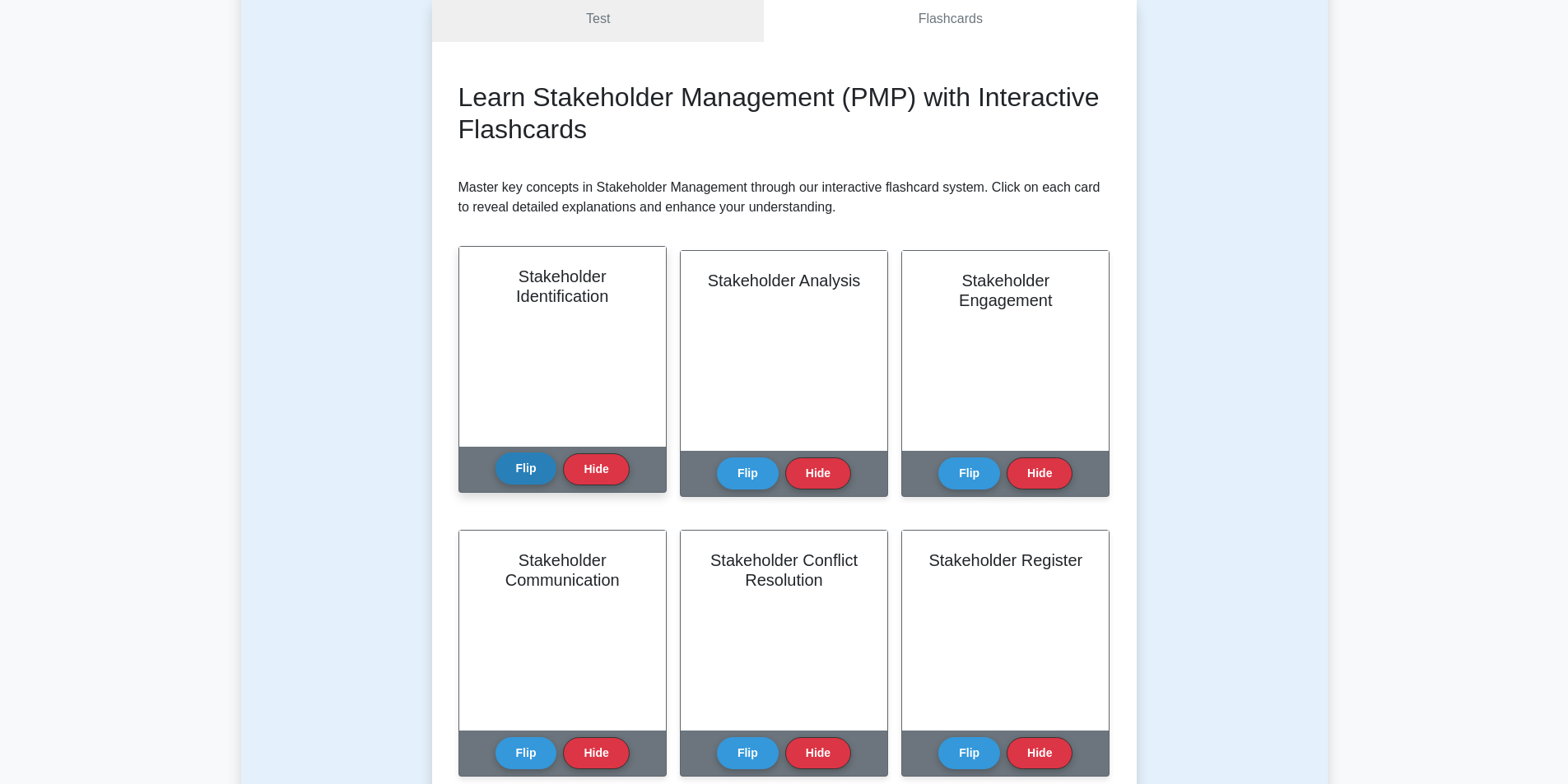
click at [524, 461] on button "Flip" at bounding box center [527, 468] width 62 height 32
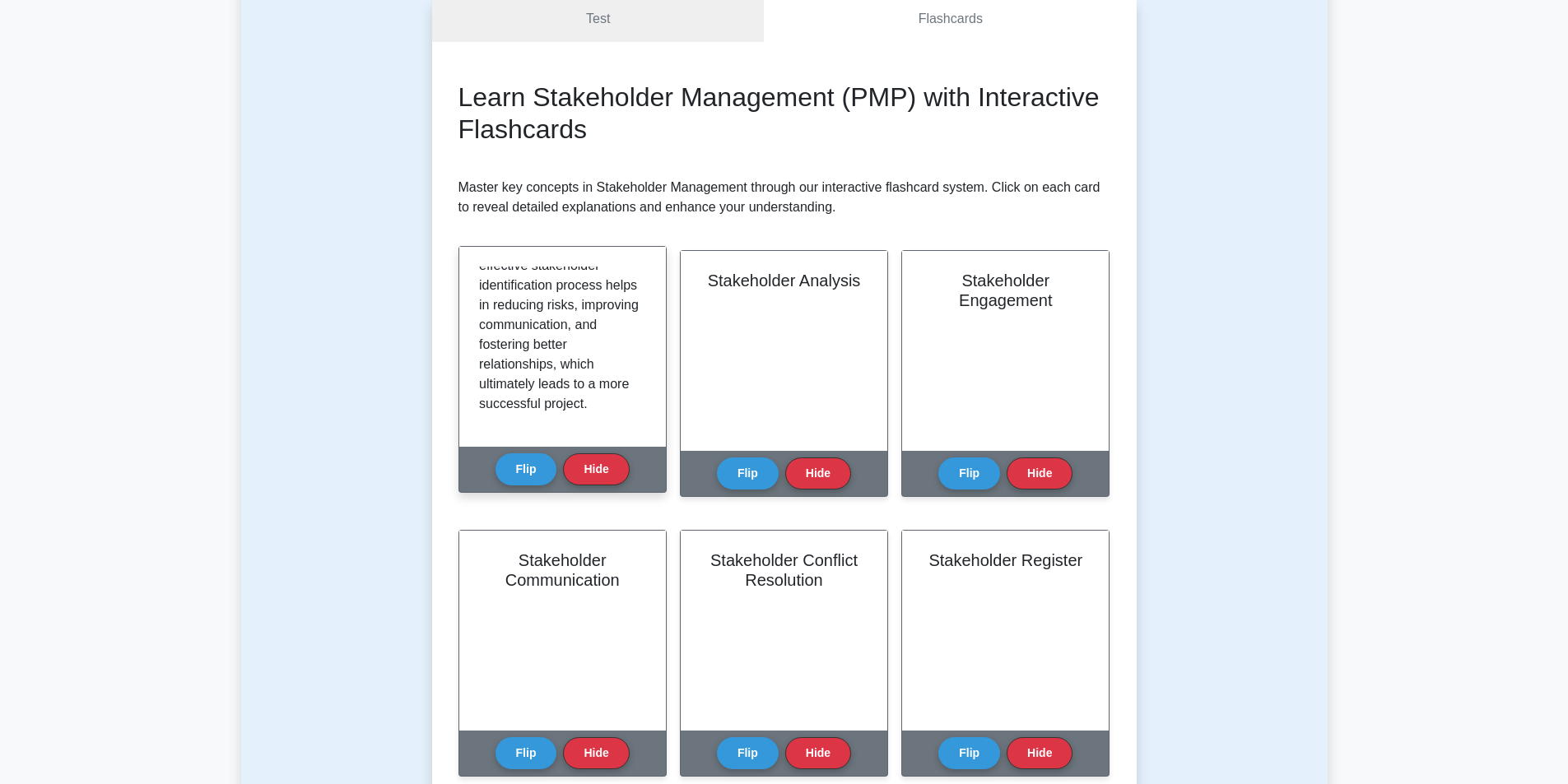
scroll to position [326, 0]
